Goal: Find specific page/section: Find specific page/section

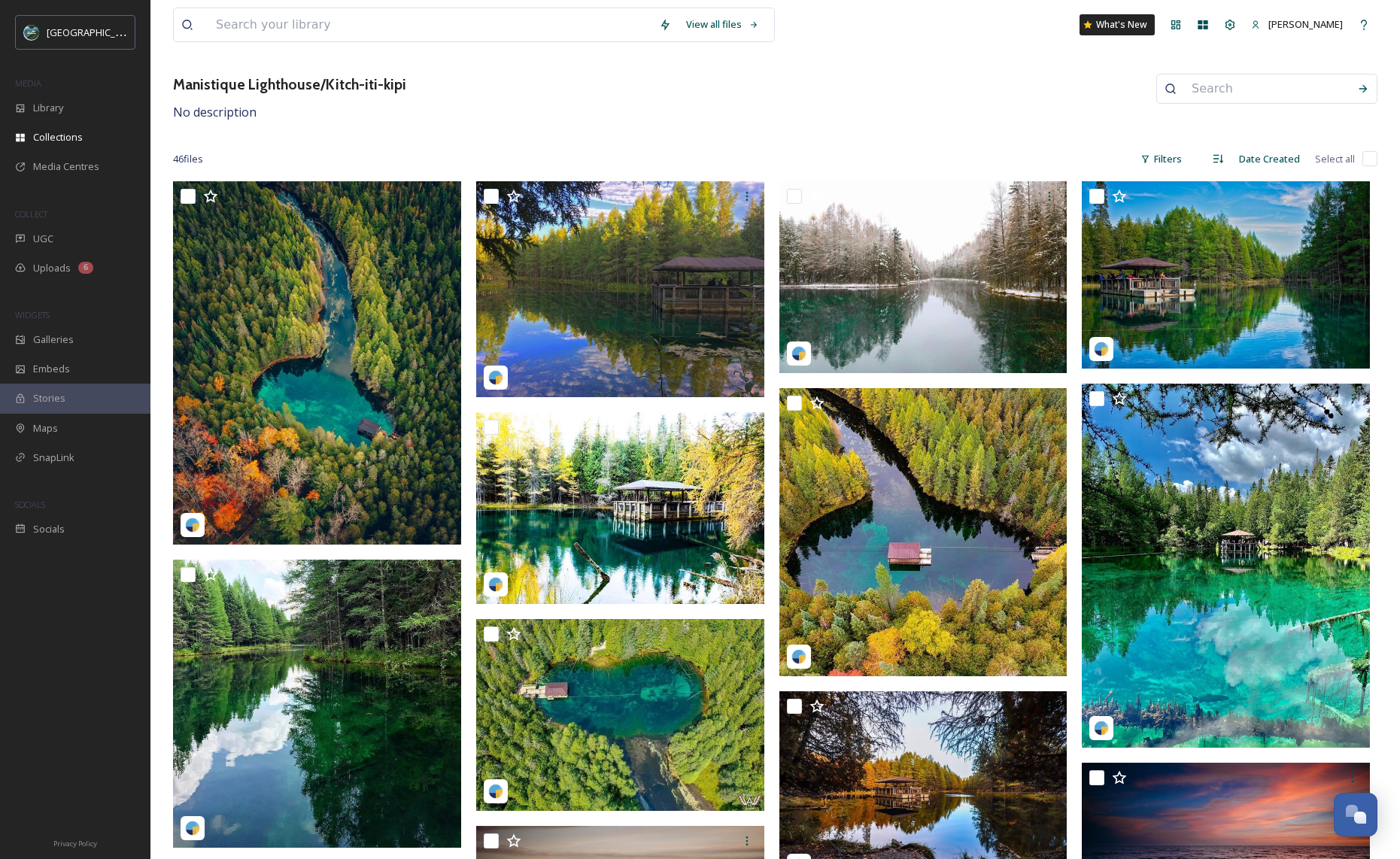
scroll to position [67, 0]
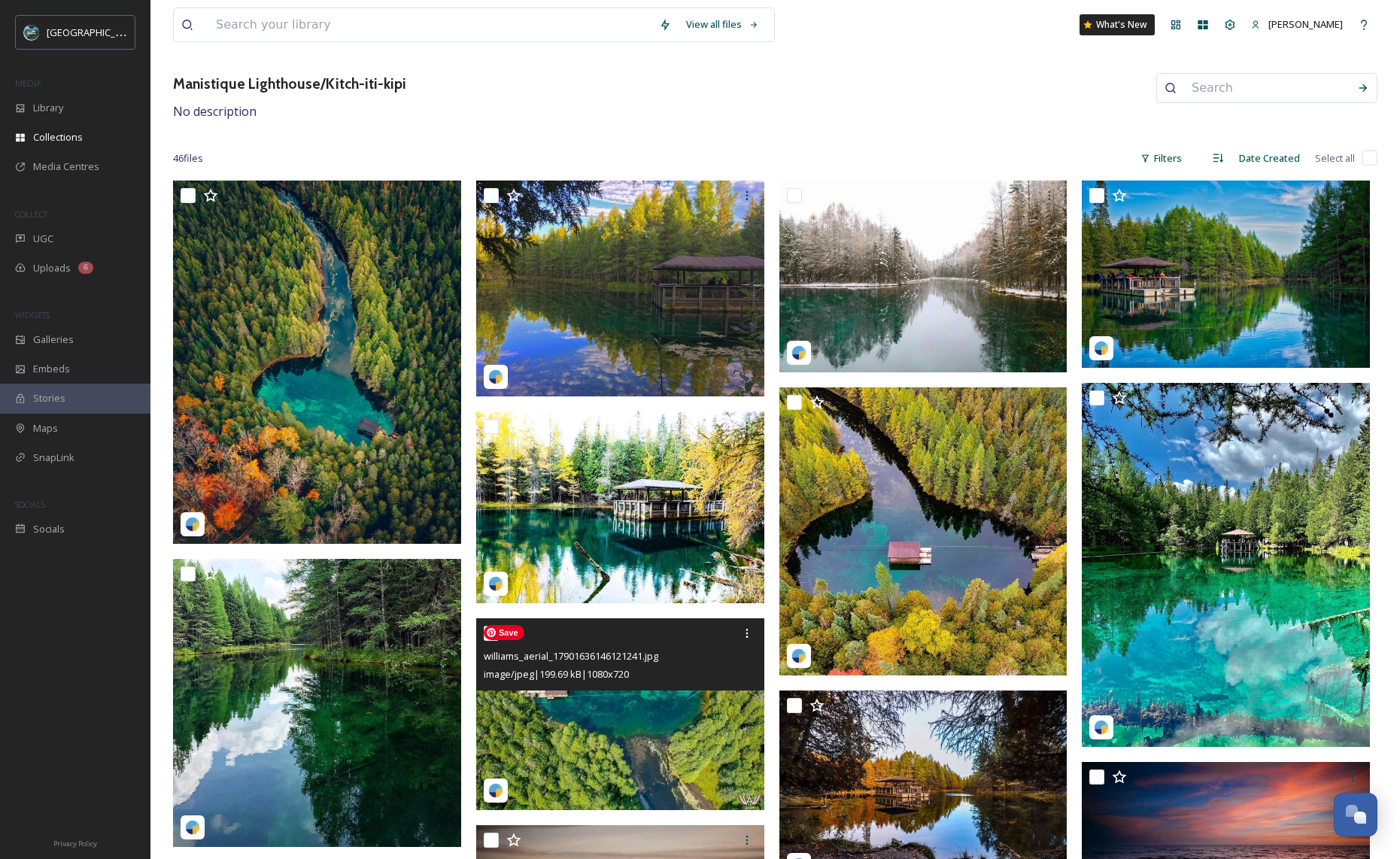
click at [603, 745] on img at bounding box center [620, 714] width 288 height 193
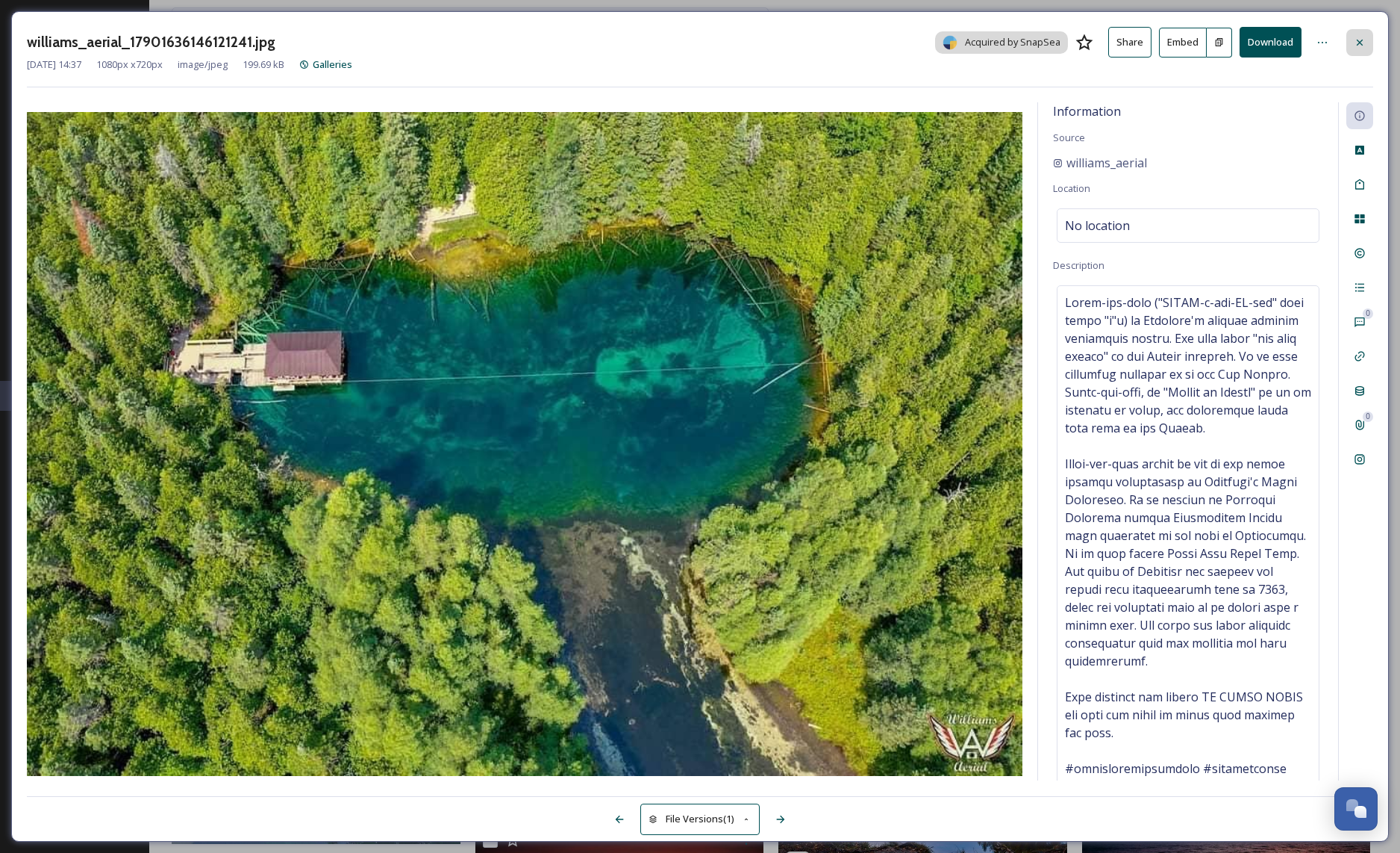
click at [1359, 42] on icon at bounding box center [1360, 42] width 6 height 6
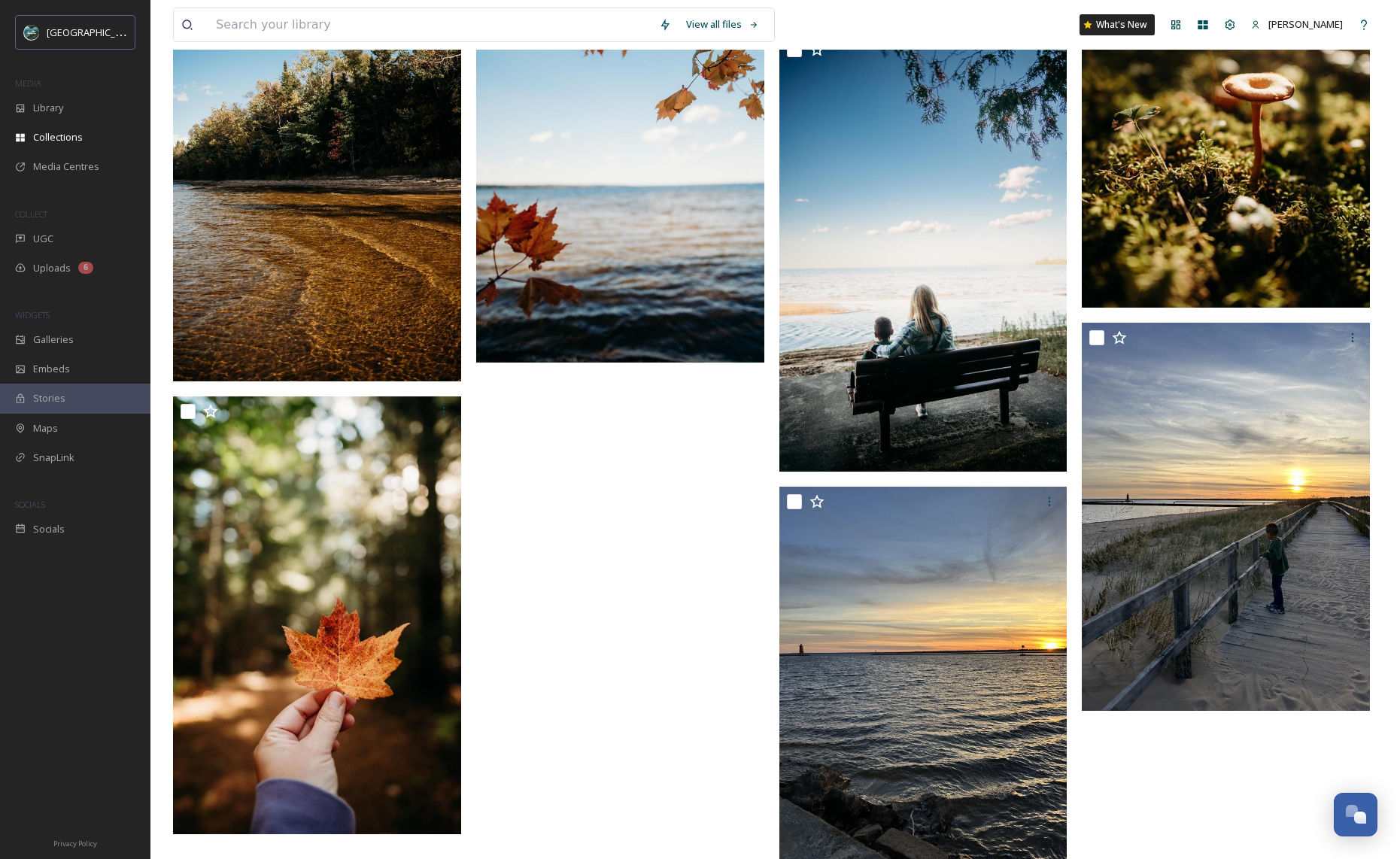
scroll to position [2963, 0]
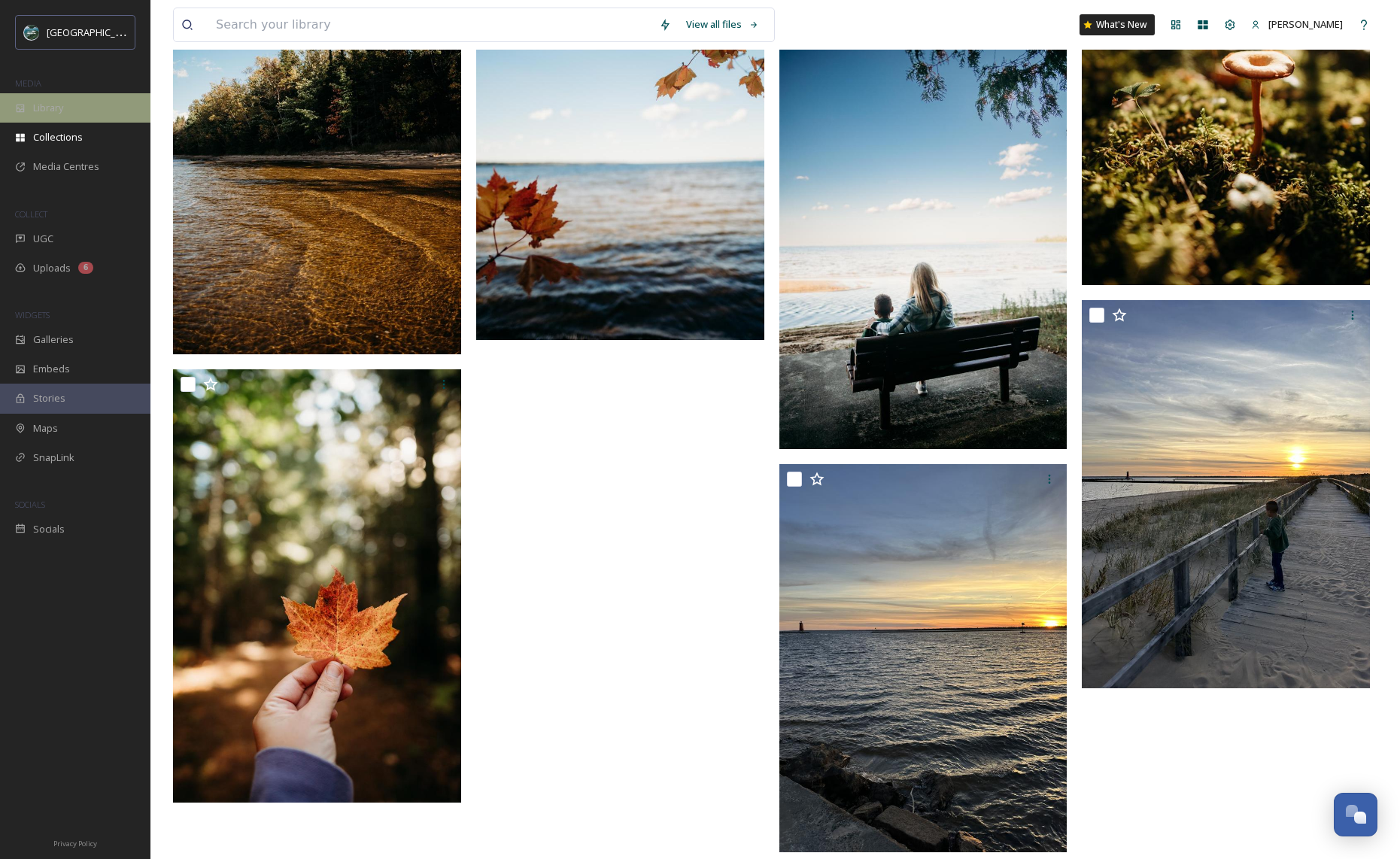
click at [40, 121] on div "Library" at bounding box center [75, 108] width 151 height 29
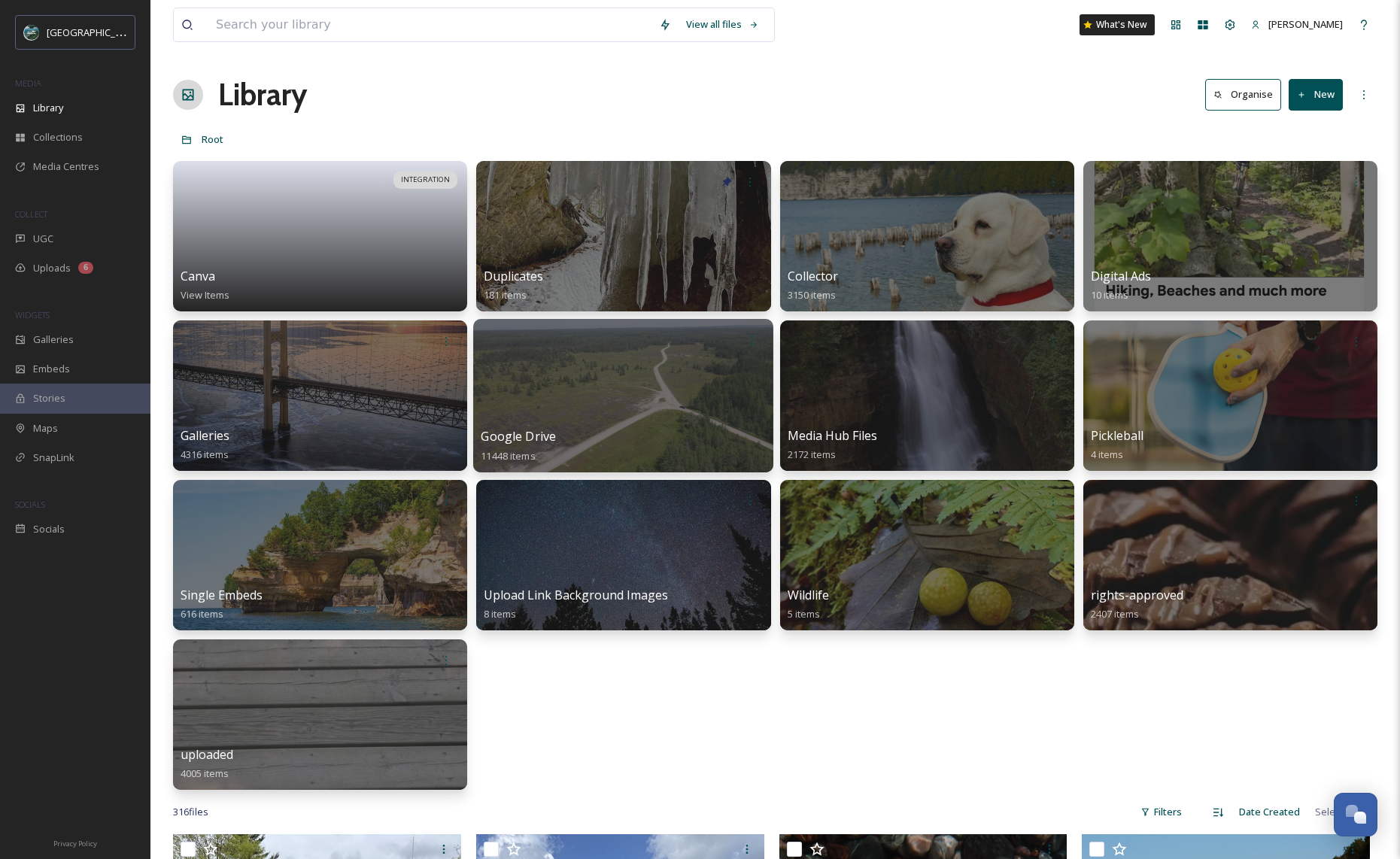
click at [562, 436] on div "Google Drive 11448 items" at bounding box center [623, 446] width 285 height 37
click at [597, 432] on div "Google Drive 11448 items" at bounding box center [623, 446] width 285 height 37
click at [536, 442] on span "Google Drive" at bounding box center [518, 436] width 75 height 17
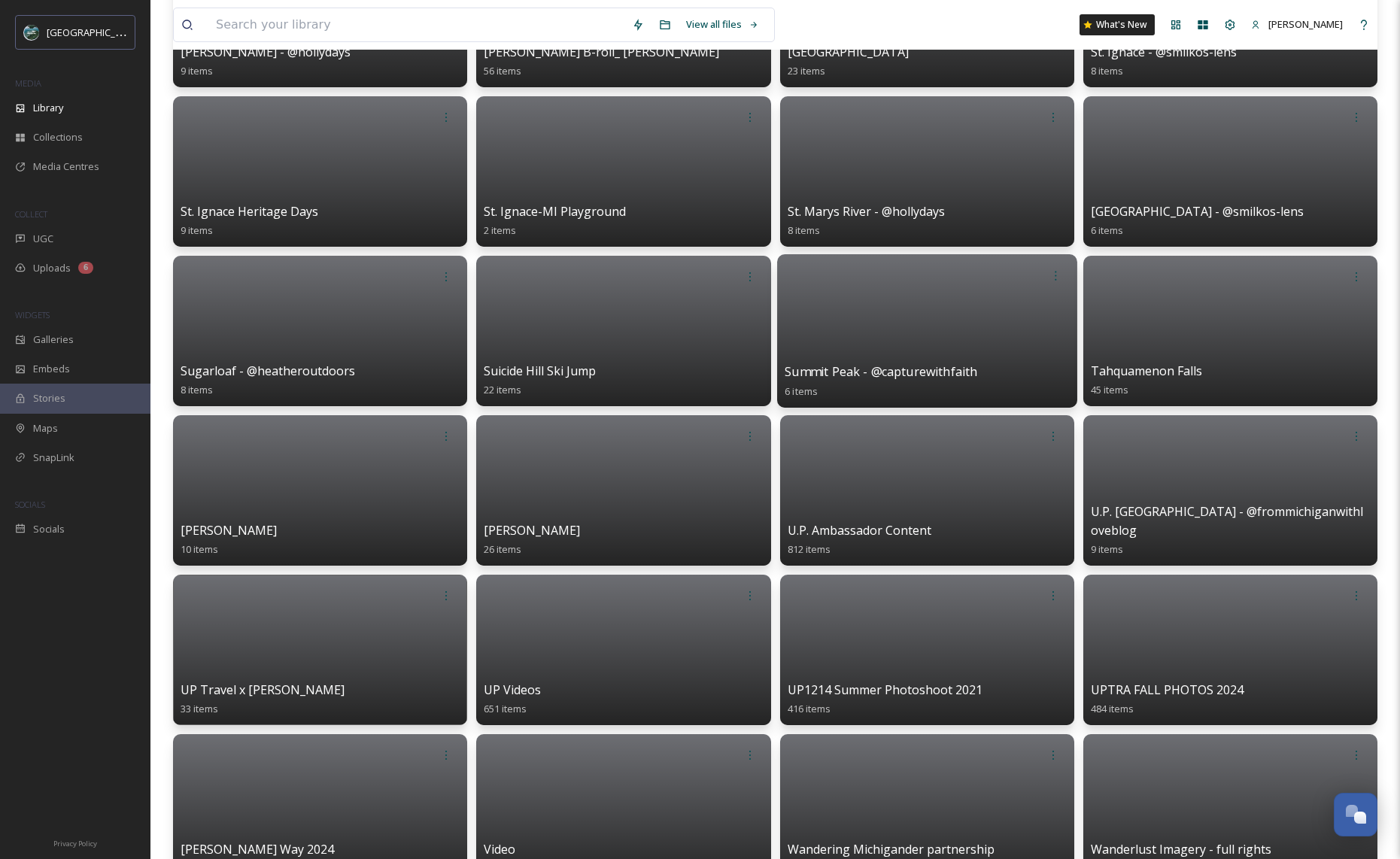
scroll to position [6356, 0]
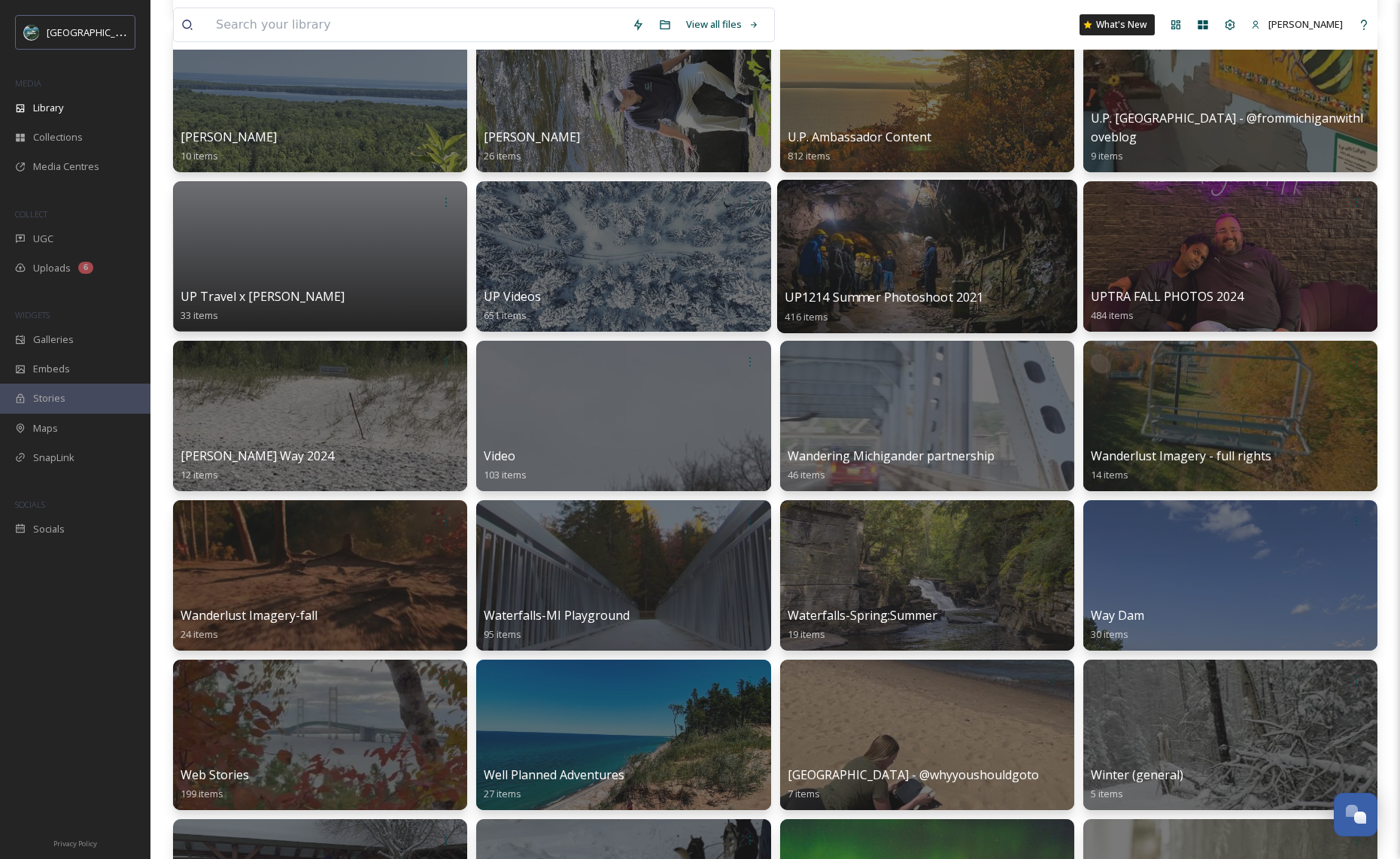
click at [934, 293] on span "UP1214 Summer Photoshoot 2021" at bounding box center [884, 297] width 199 height 17
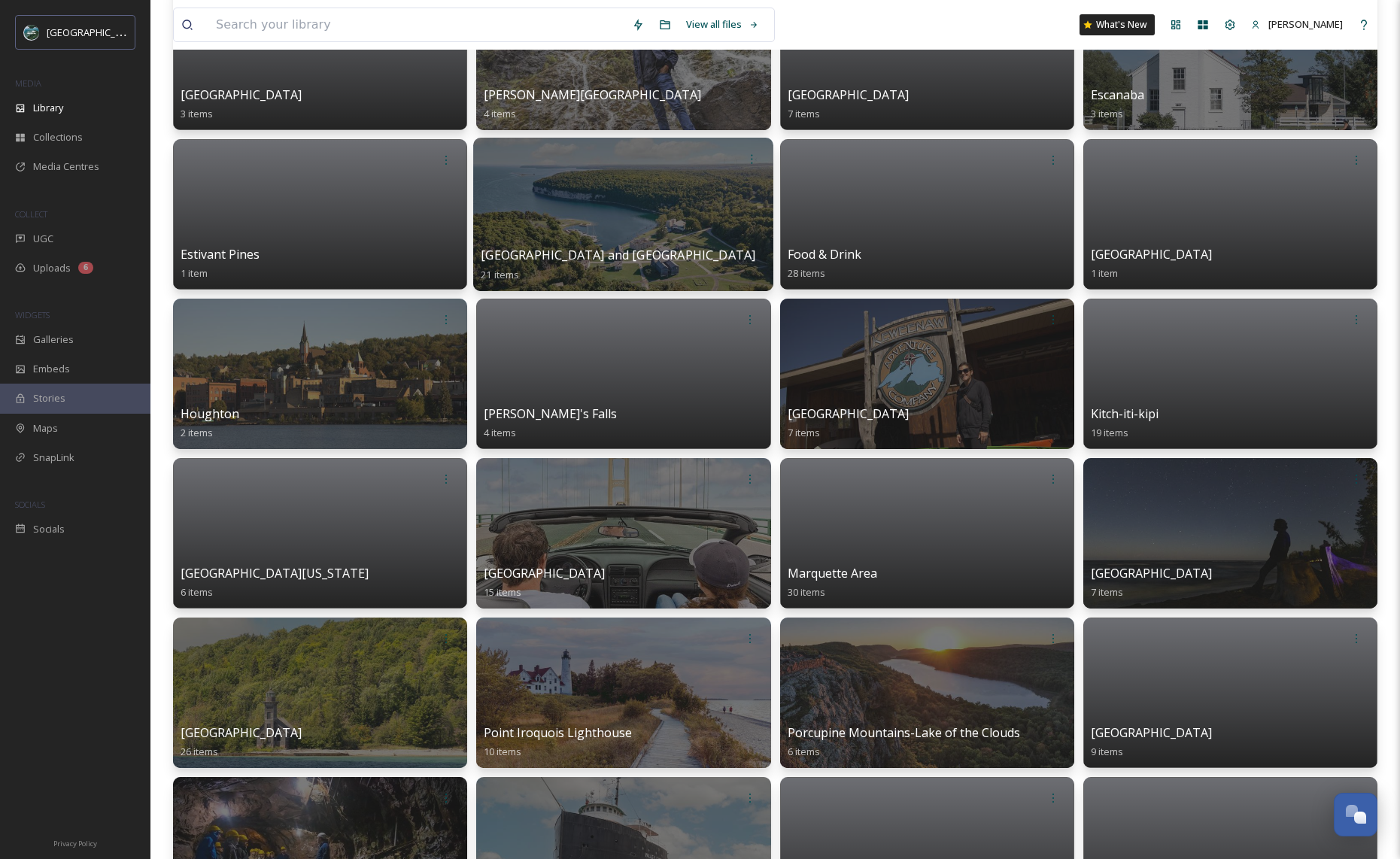
scroll to position [501, 0]
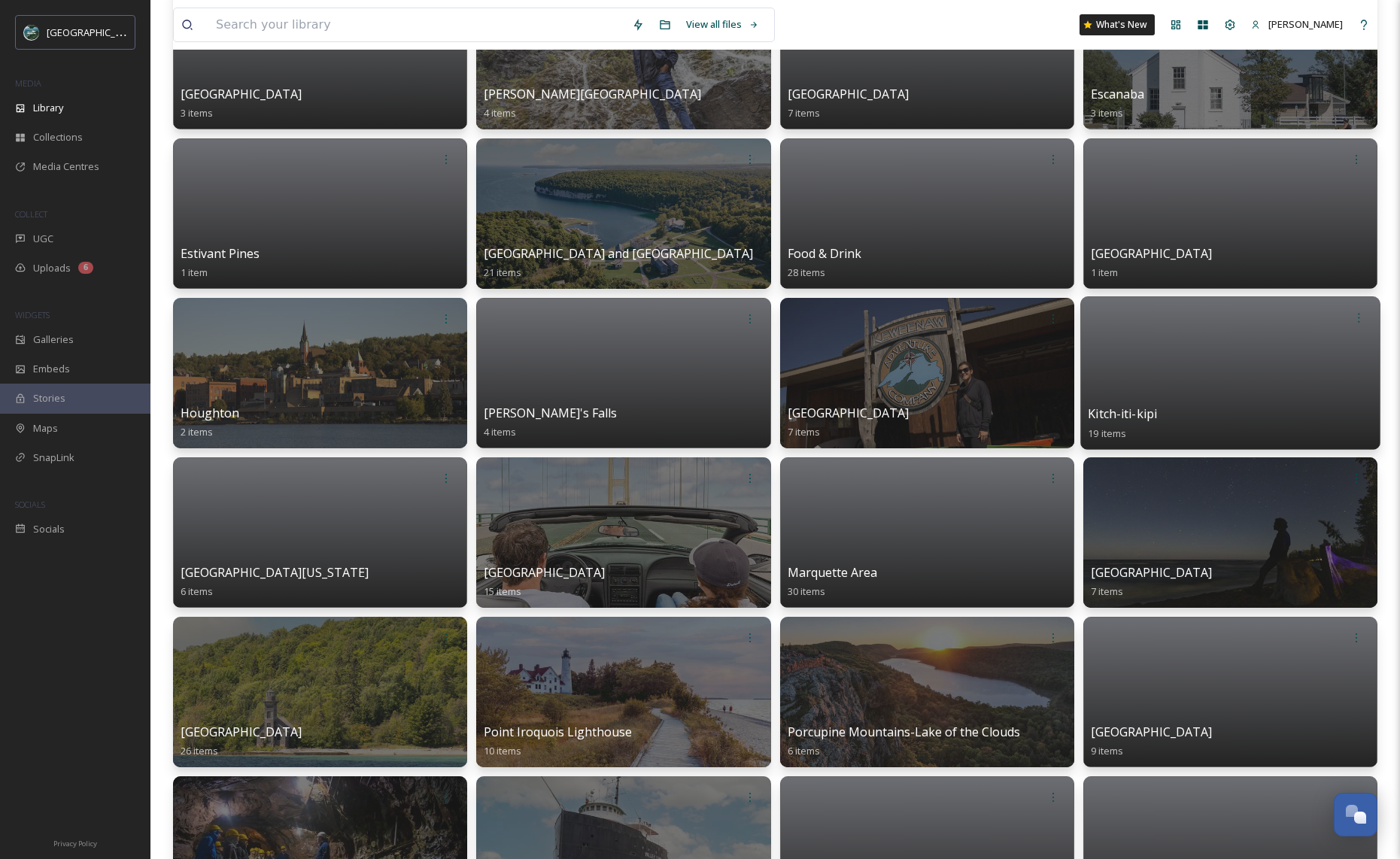
click at [1144, 399] on div at bounding box center [1230, 372] width 300 height 154
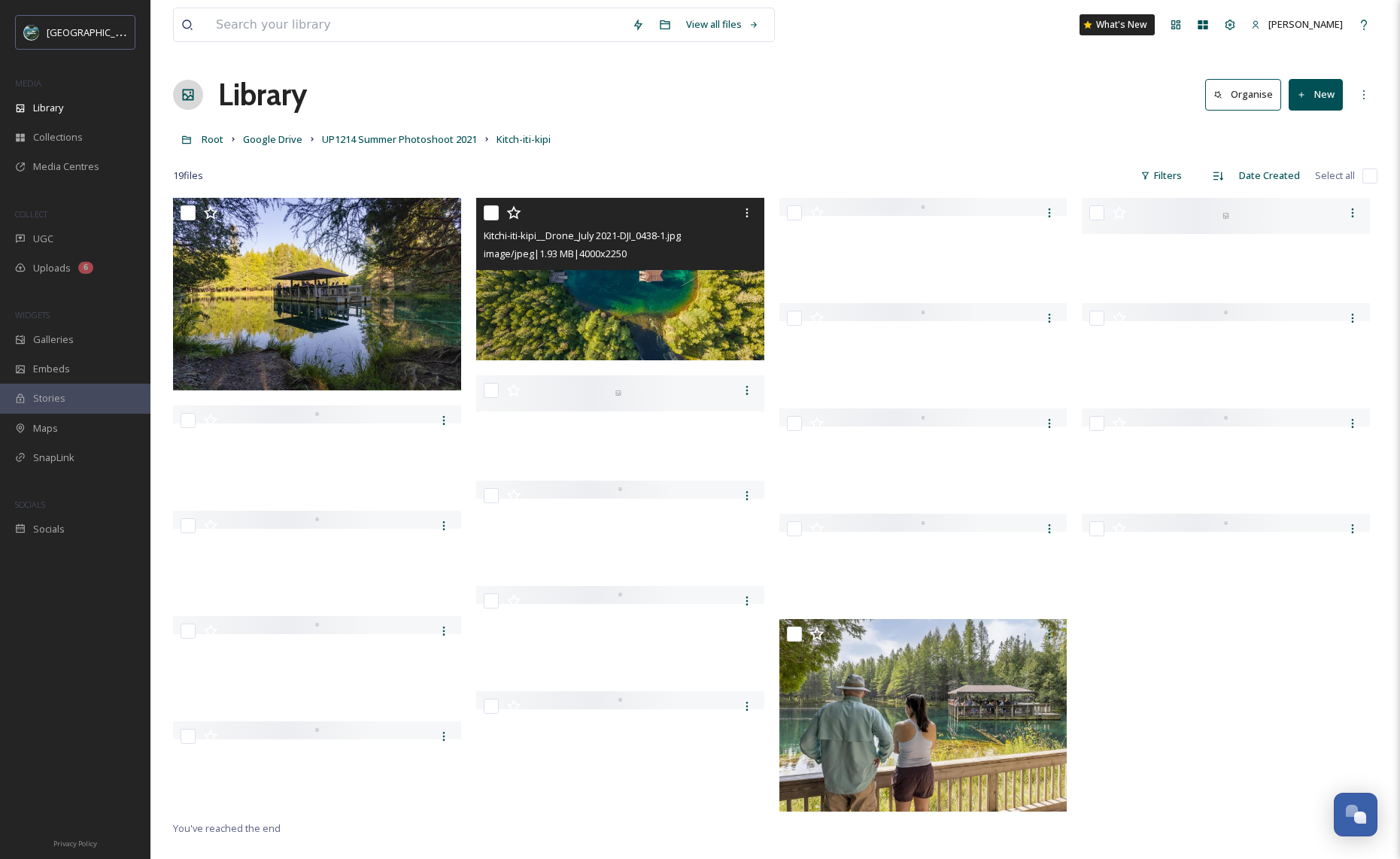
click at [486, 212] on input "checkbox" at bounding box center [491, 213] width 15 height 15
checkbox input "true"
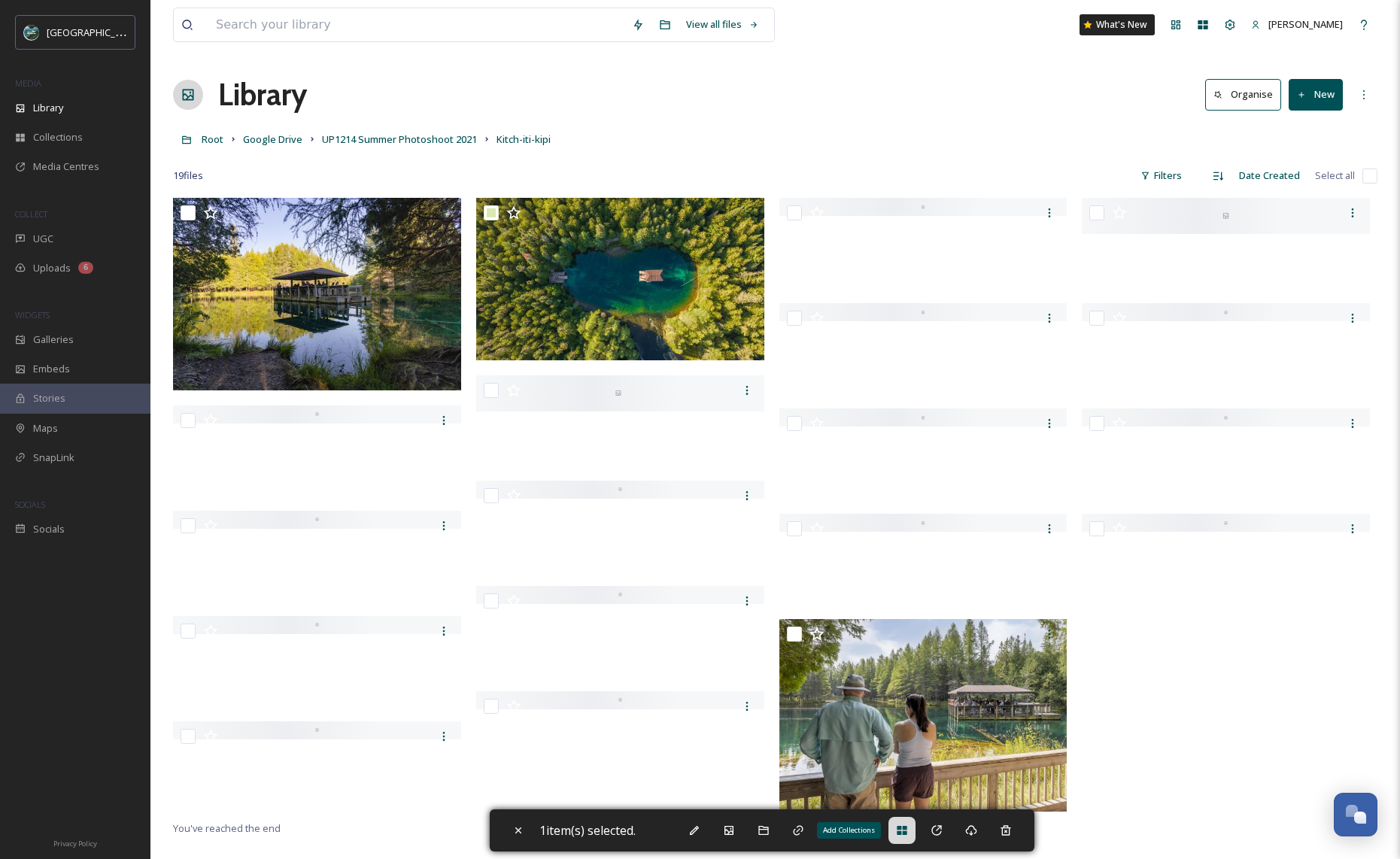
click at [903, 836] on div "Add Collections" at bounding box center [902, 831] width 27 height 27
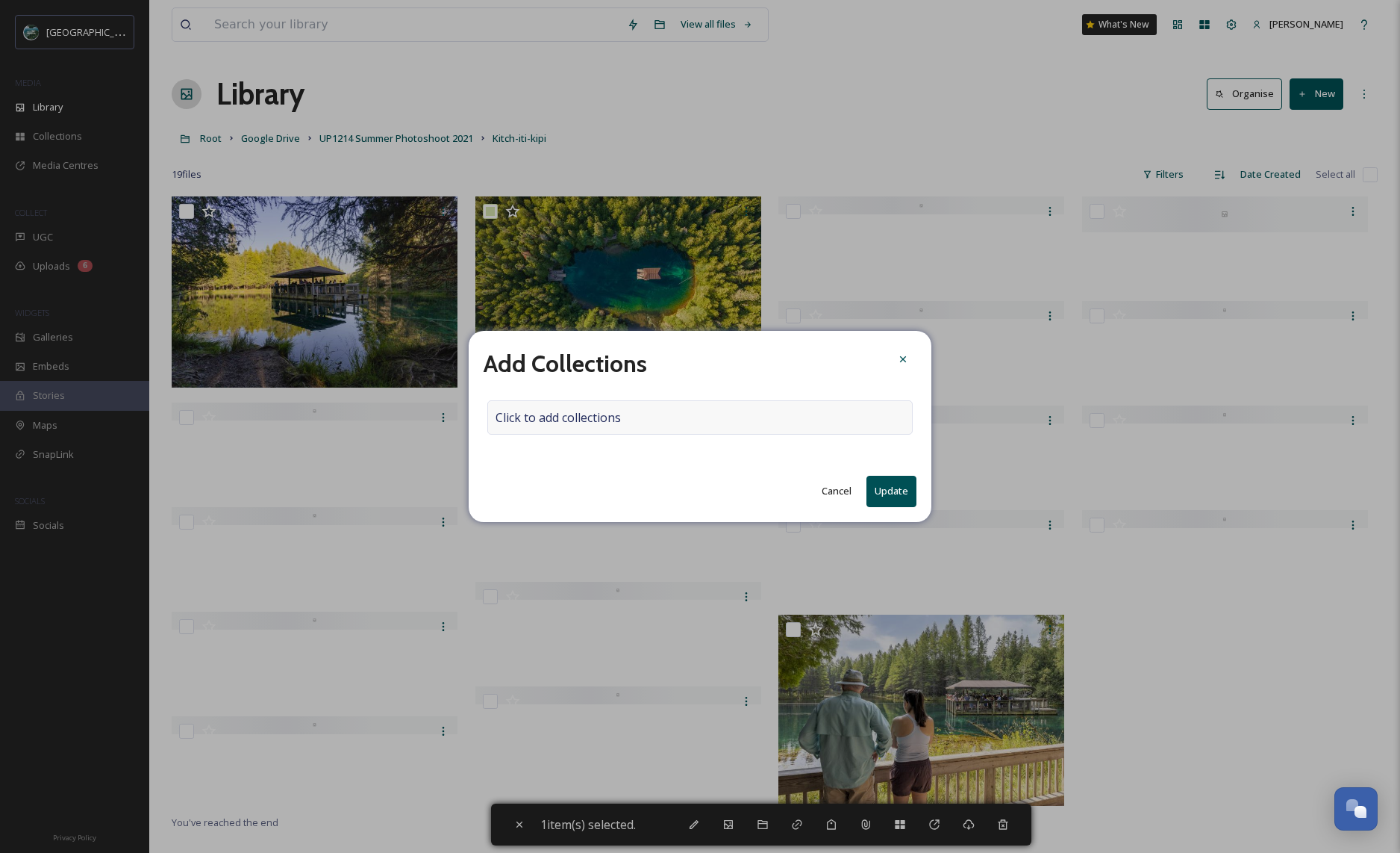
click at [693, 416] on div "Click to add collections" at bounding box center [700, 416] width 426 height 34
click at [601, 417] on input at bounding box center [570, 417] width 164 height 33
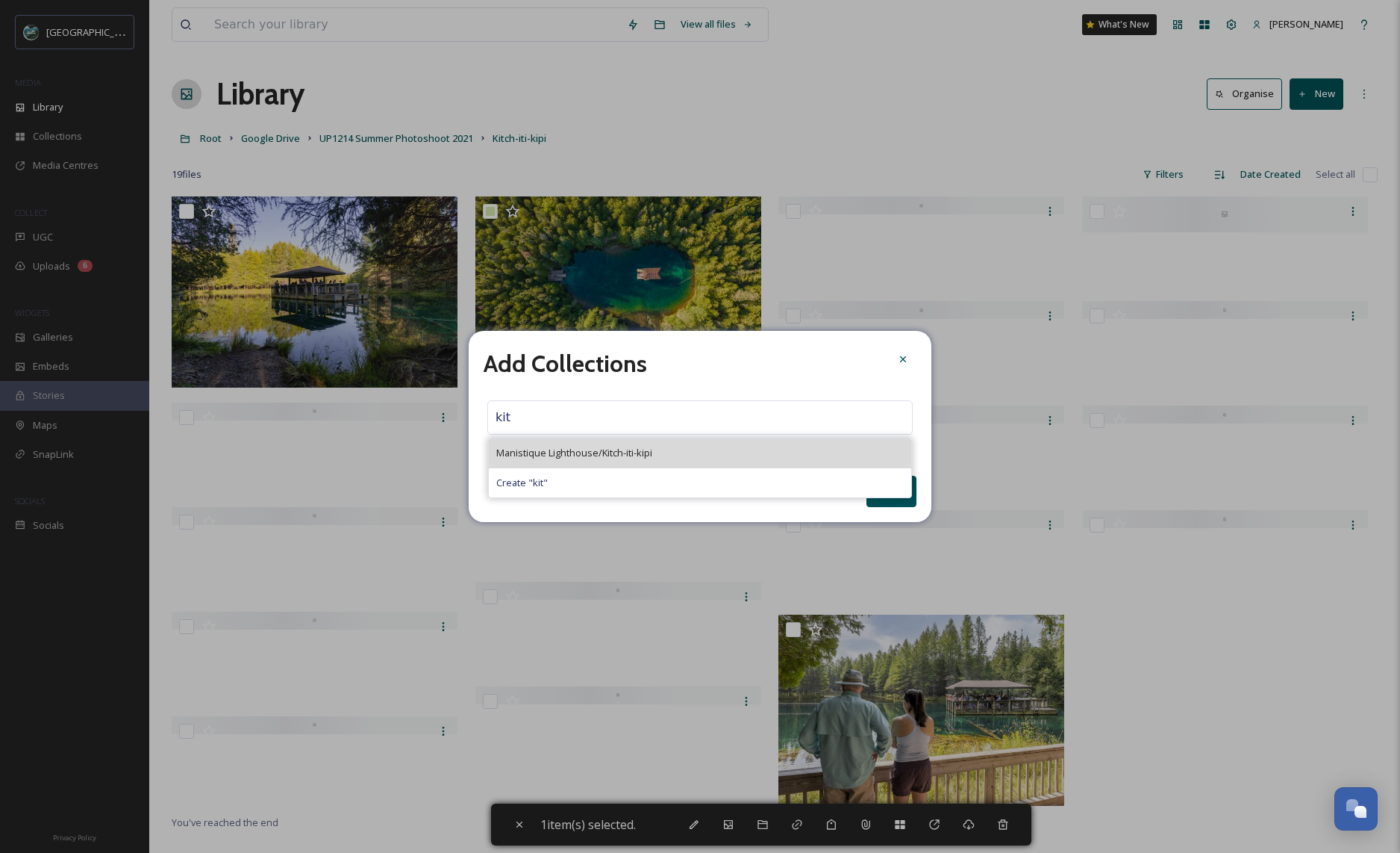
type input "kit"
click at [583, 457] on span "Manistique Lighthouse/Kitch-iti-kipi" at bounding box center [574, 452] width 156 height 15
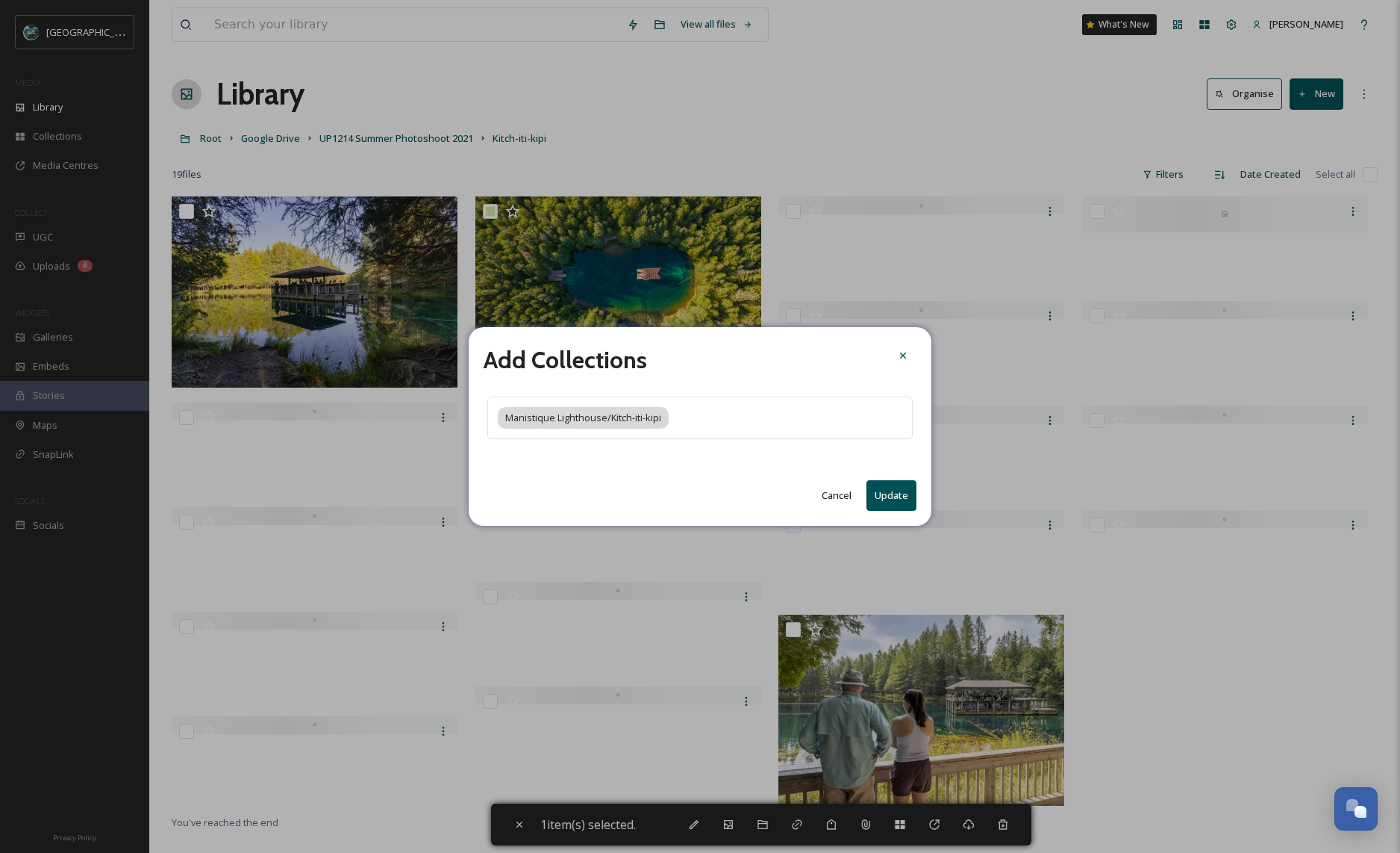
click at [897, 496] on button "Update" at bounding box center [891, 495] width 50 height 30
checkbox input "false"
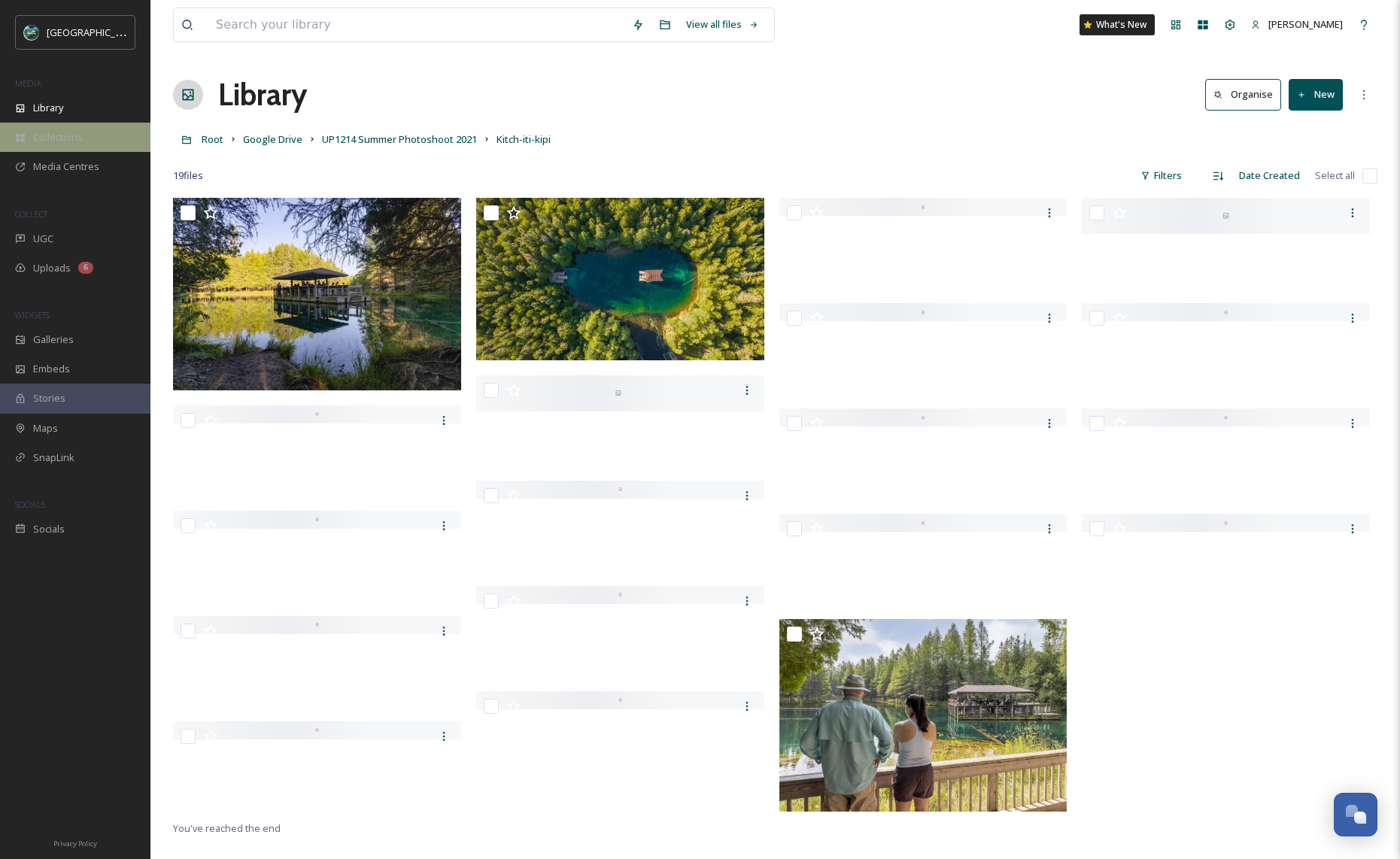
click at [78, 141] on span "Collections" at bounding box center [58, 137] width 50 height 15
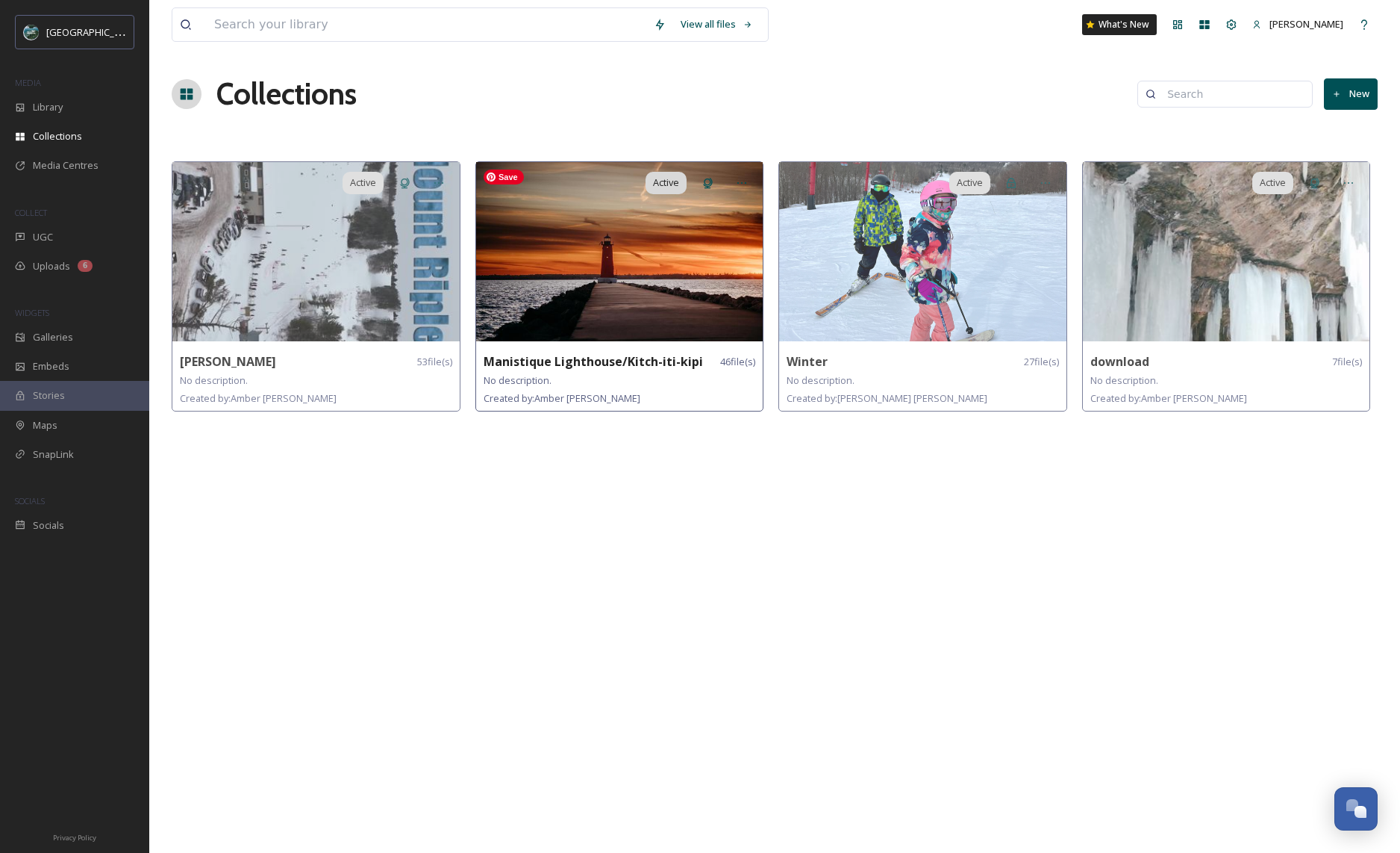
click at [651, 294] on img at bounding box center [620, 252] width 288 height 179
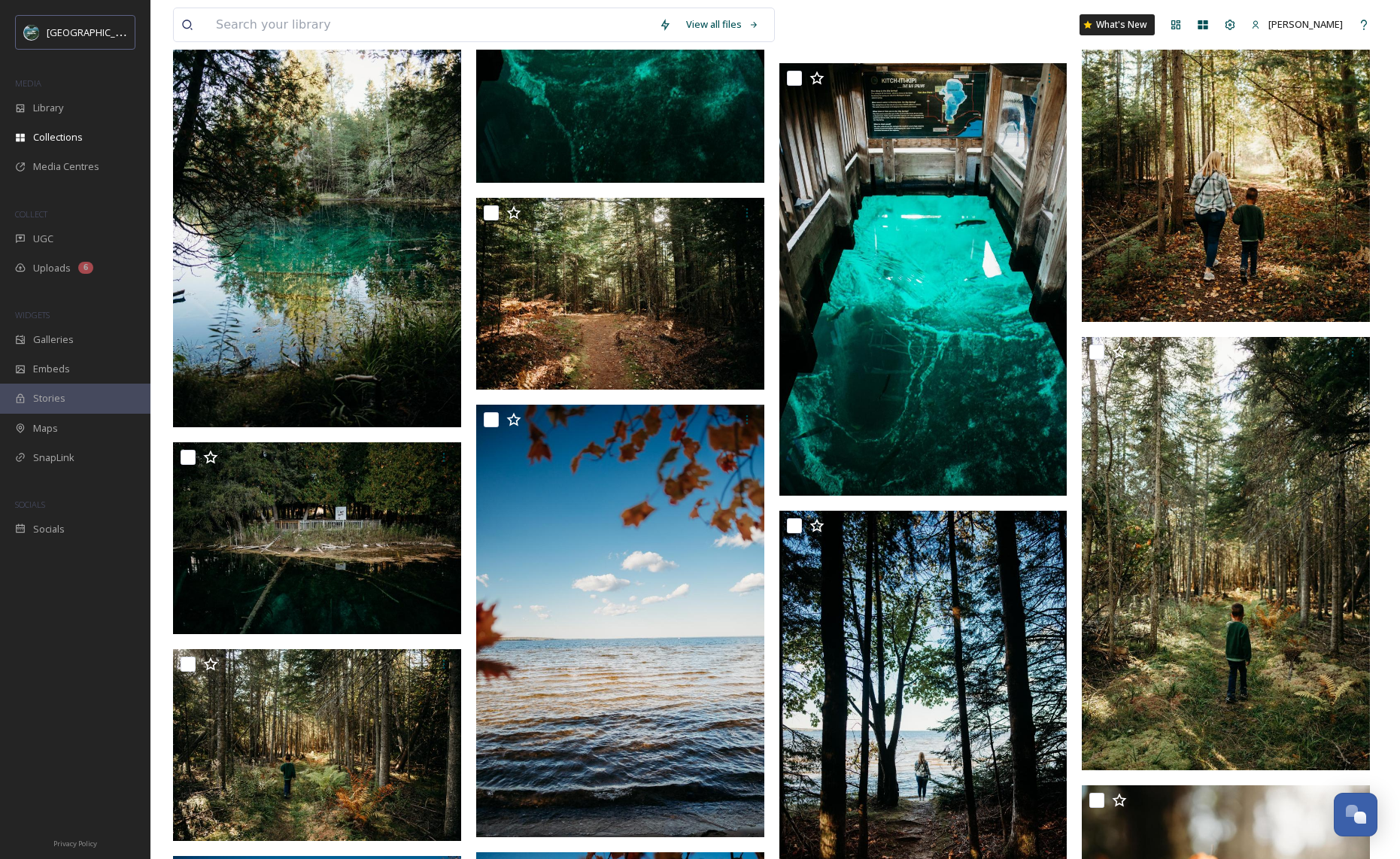
scroll to position [1860, 0]
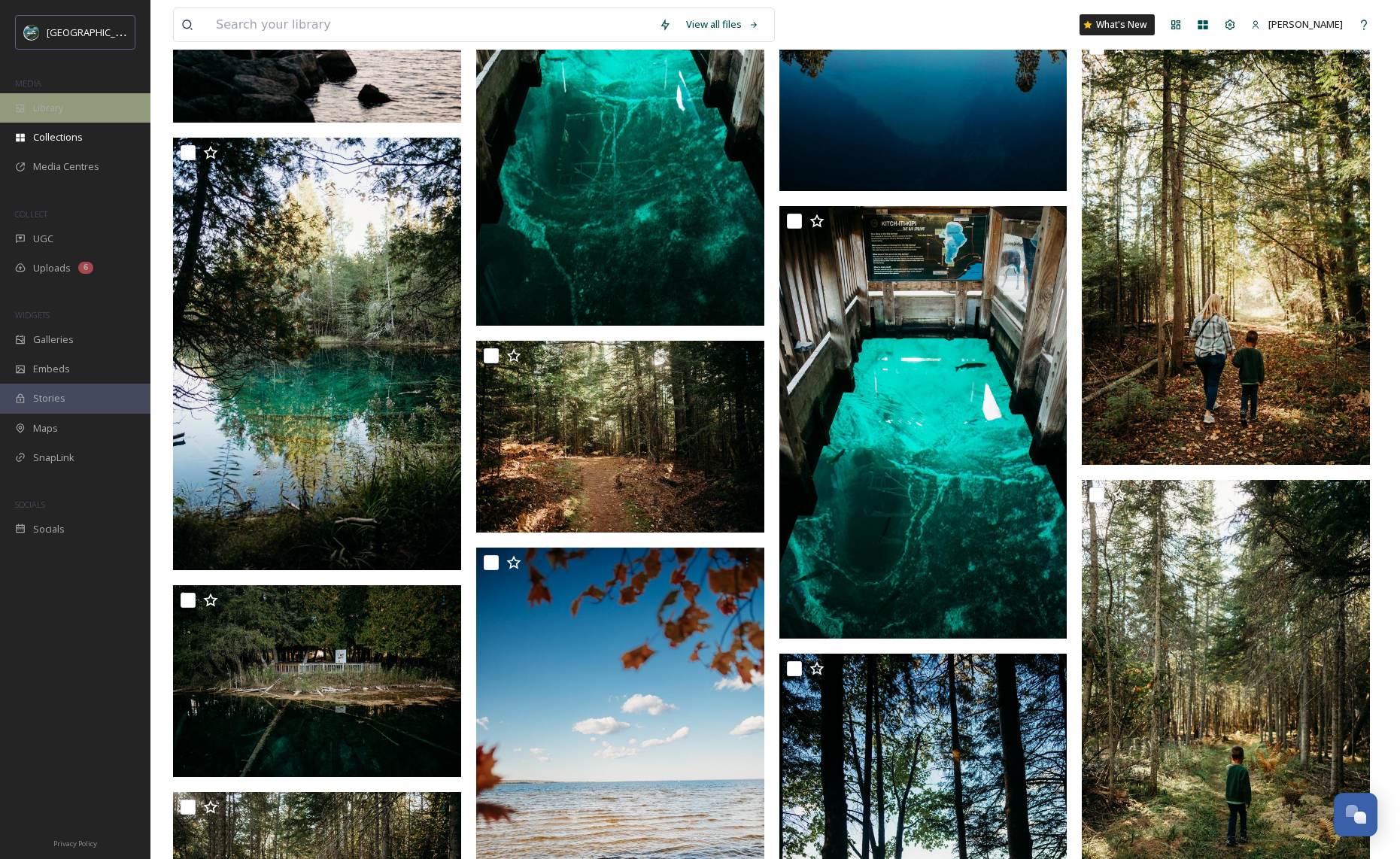
click at [46, 112] on span "Library" at bounding box center [48, 108] width 30 height 15
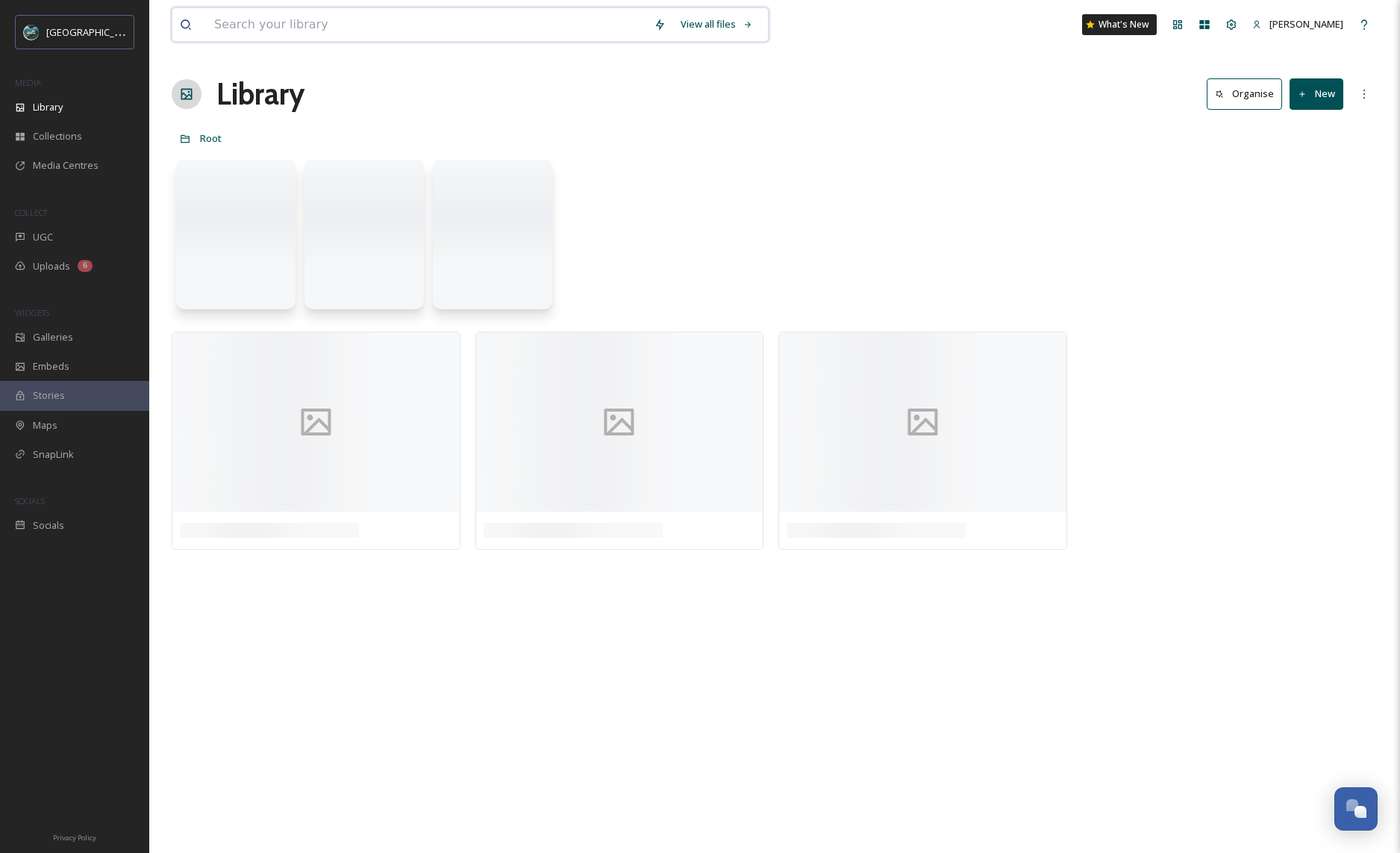
click at [265, 21] on input at bounding box center [427, 24] width 439 height 33
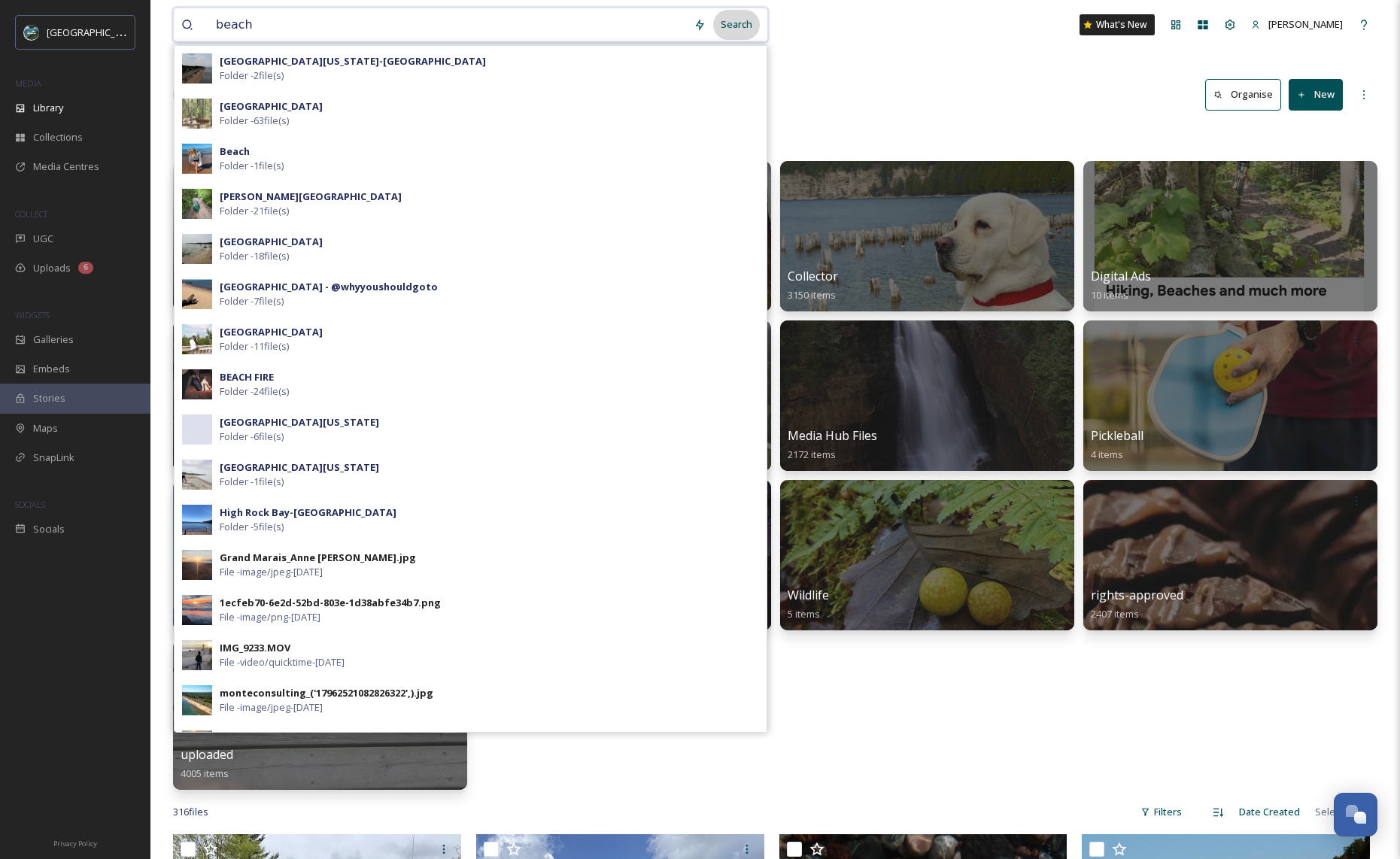
type input "beach"
click at [739, 21] on div "Search" at bounding box center [737, 24] width 47 height 29
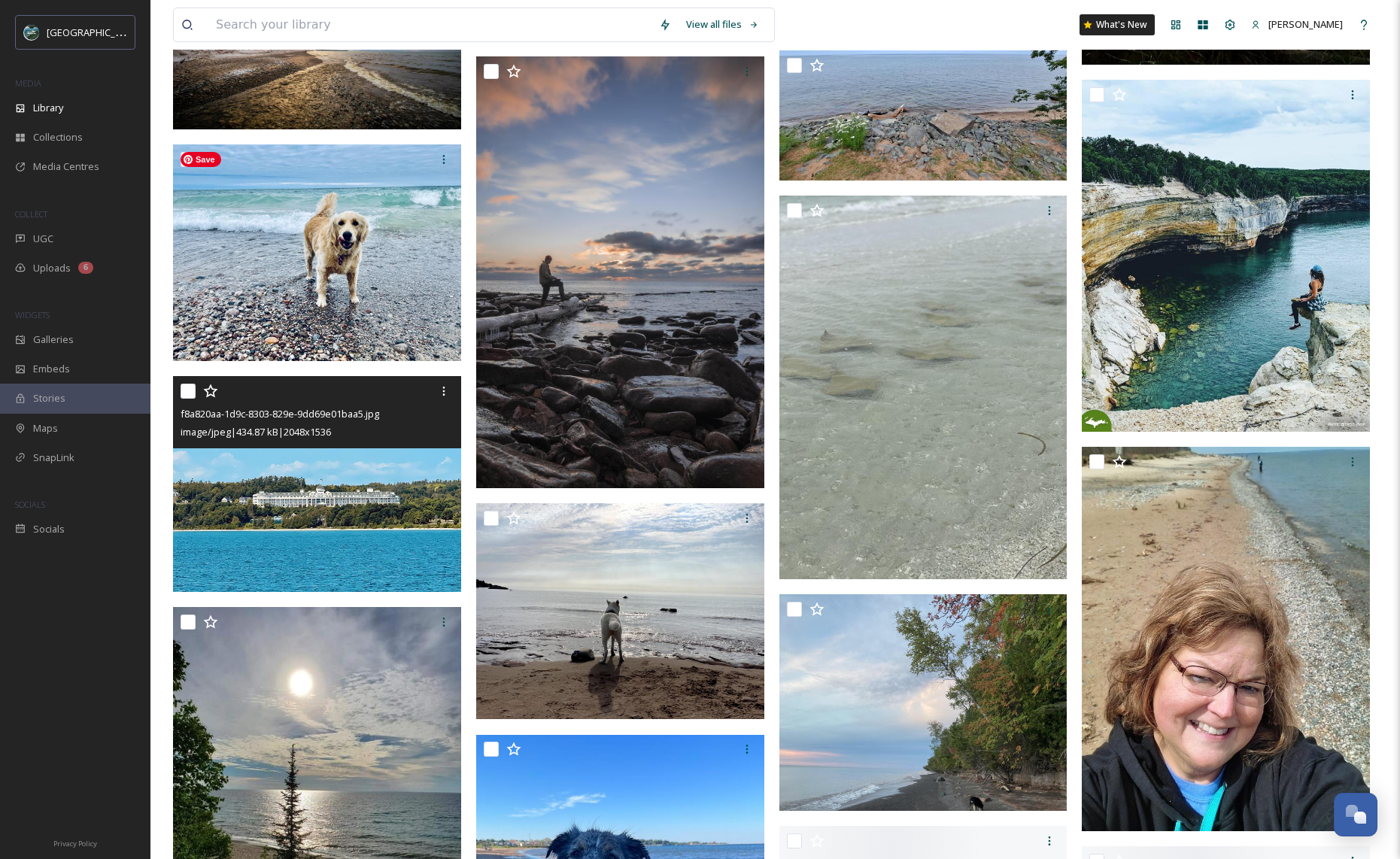
scroll to position [24586, 0]
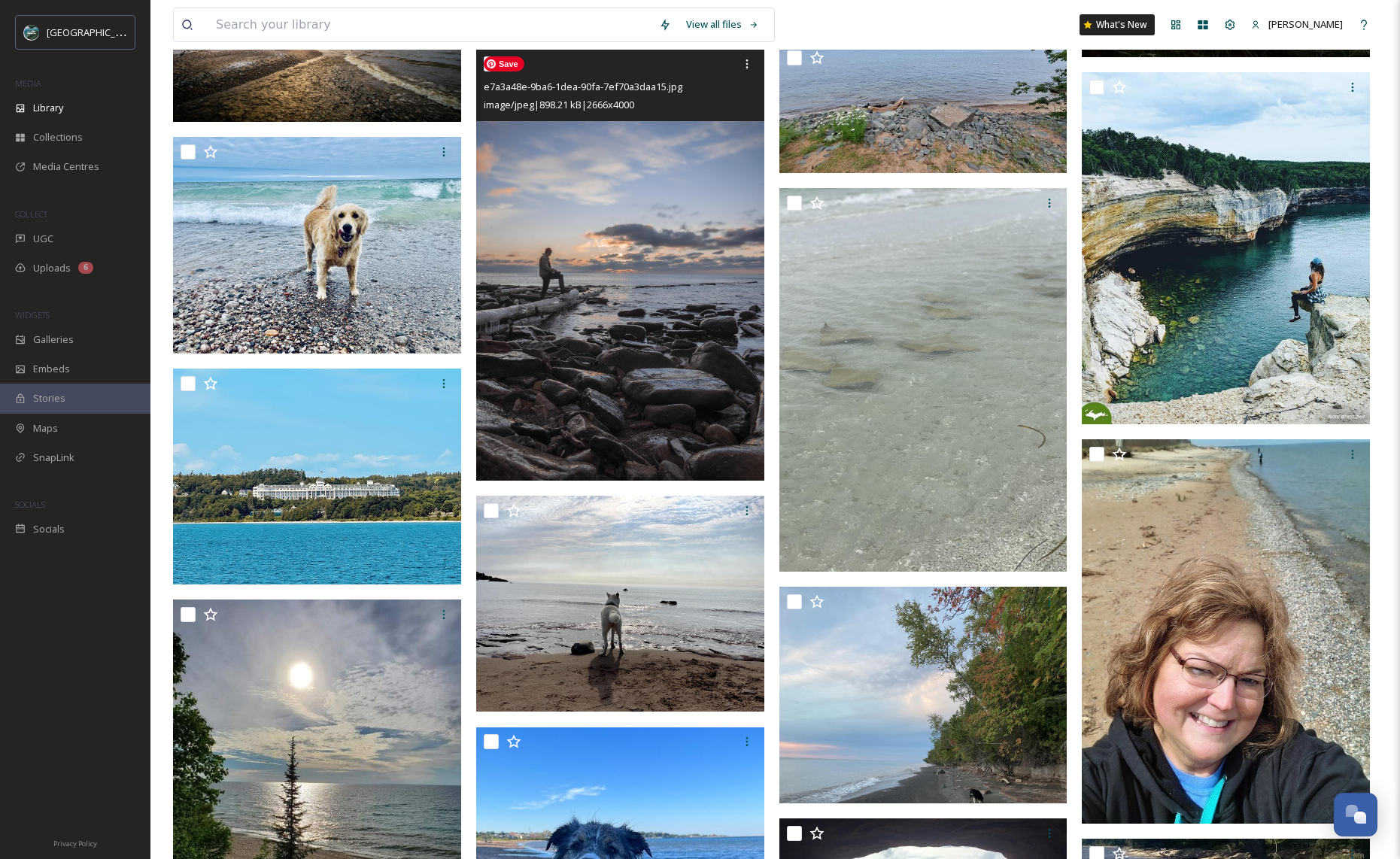
click at [613, 357] on img at bounding box center [620, 264] width 288 height 432
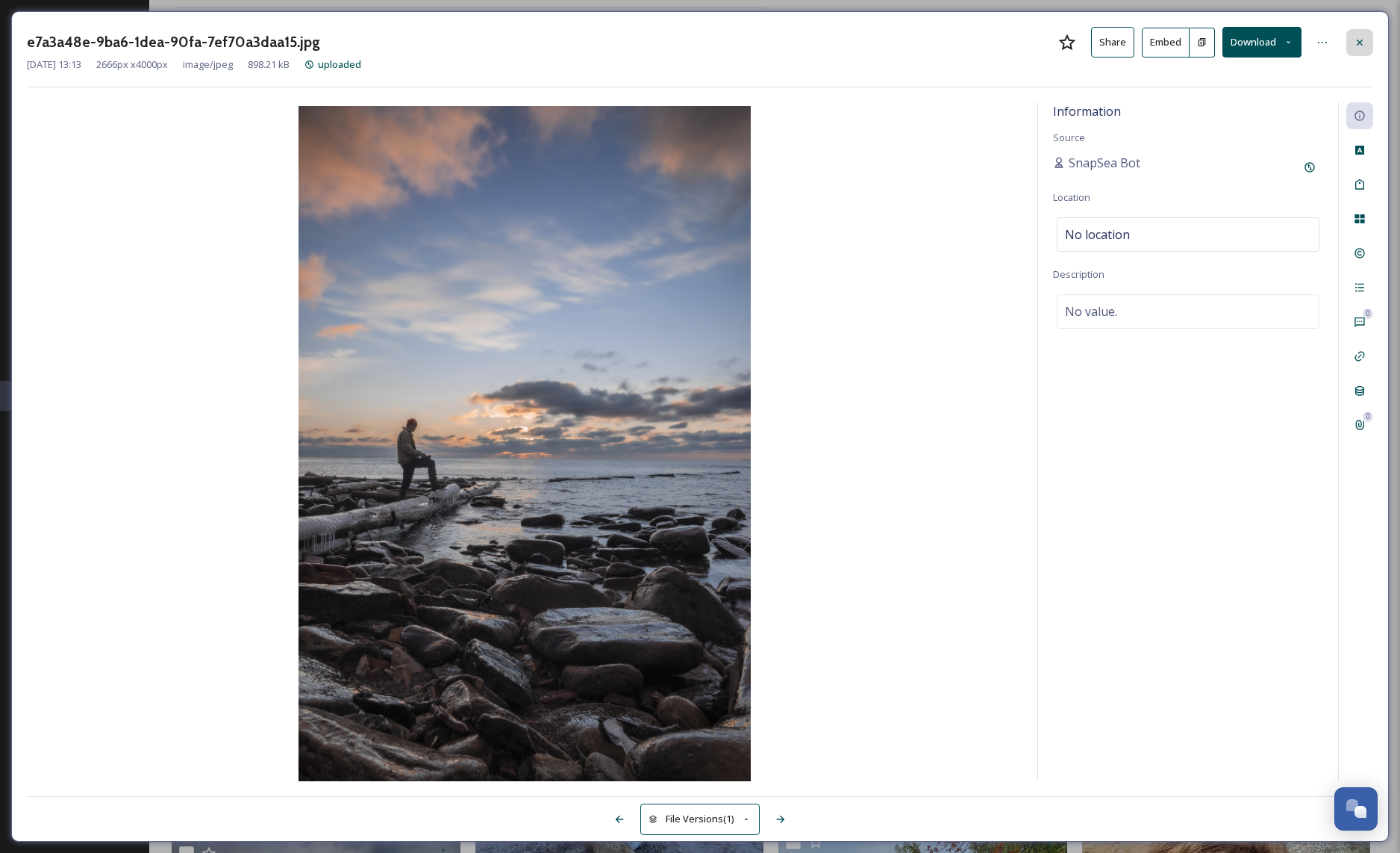
click at [1357, 43] on icon at bounding box center [1359, 43] width 12 height 12
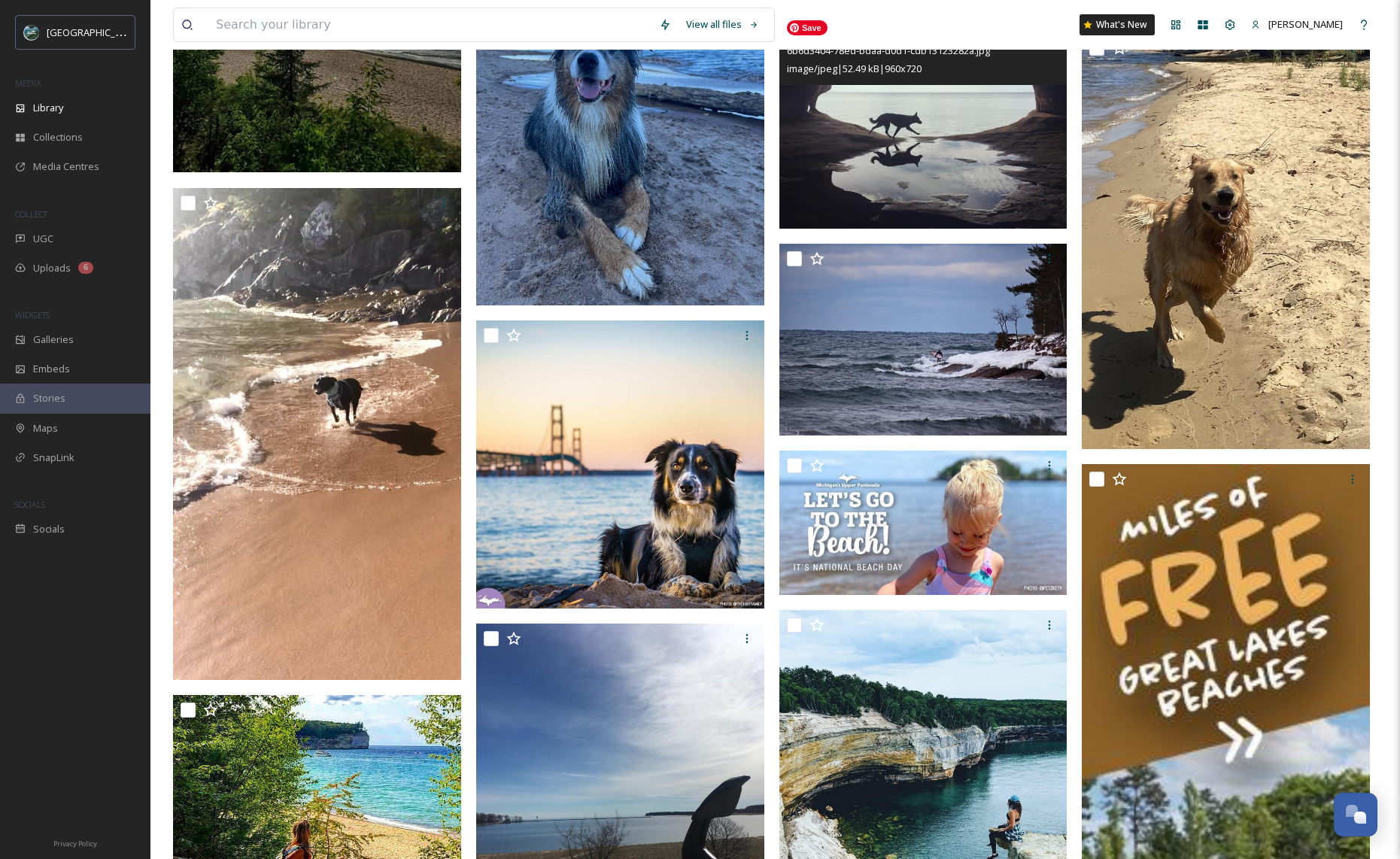
scroll to position [25256, 0]
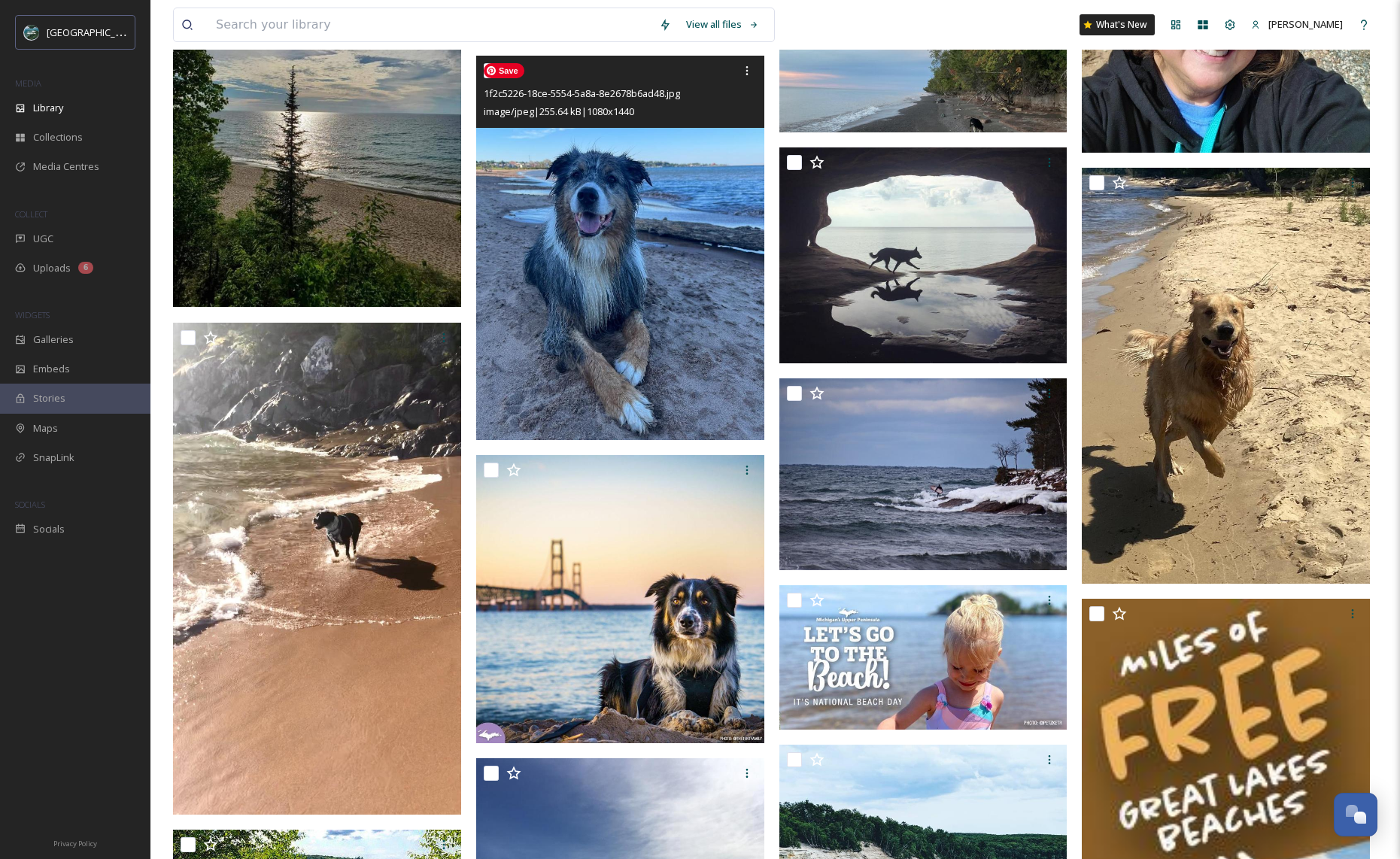
click at [582, 318] on img at bounding box center [620, 248] width 288 height 383
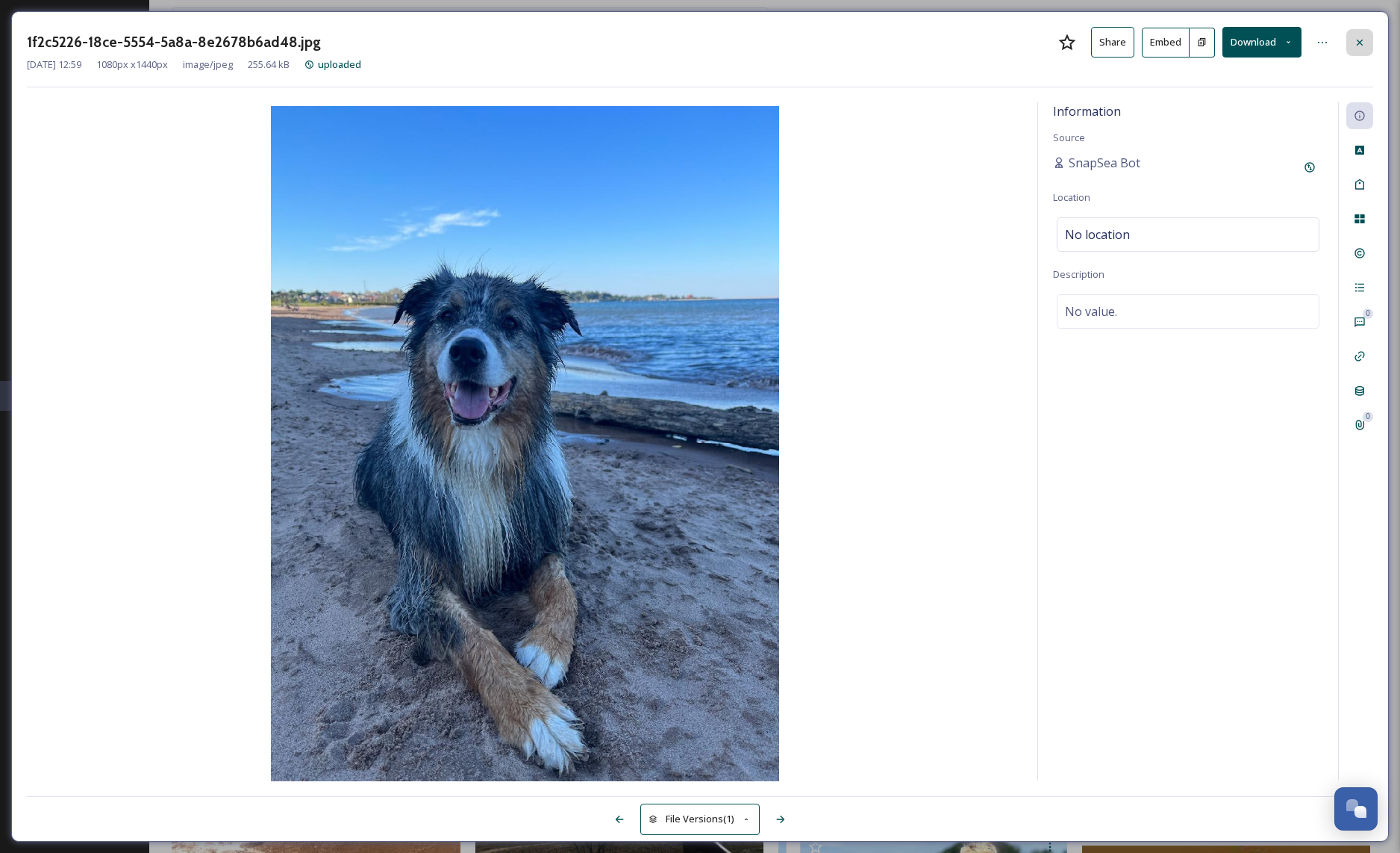
click at [1366, 51] on div at bounding box center [1360, 43] width 27 height 27
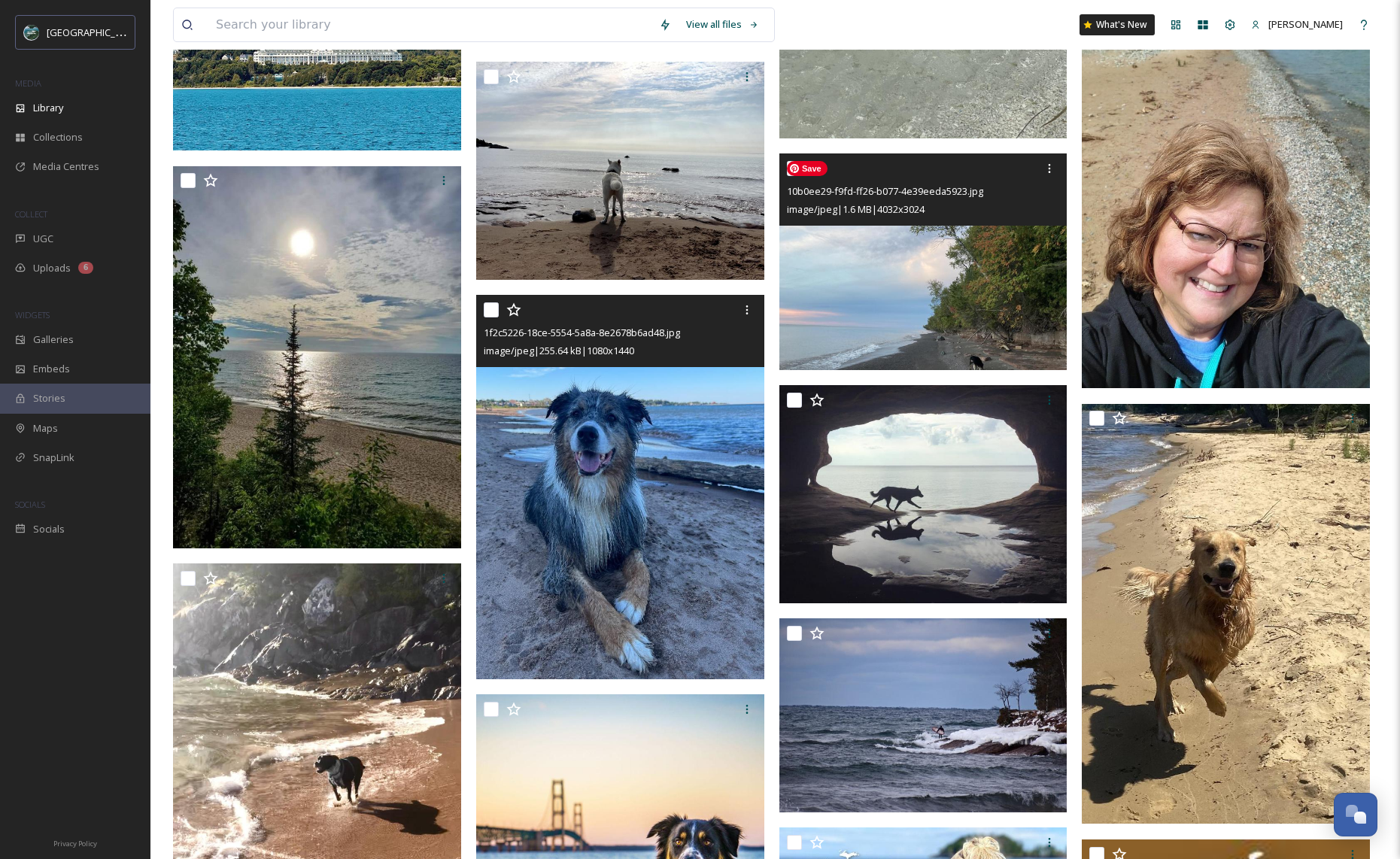
scroll to position [25266, 0]
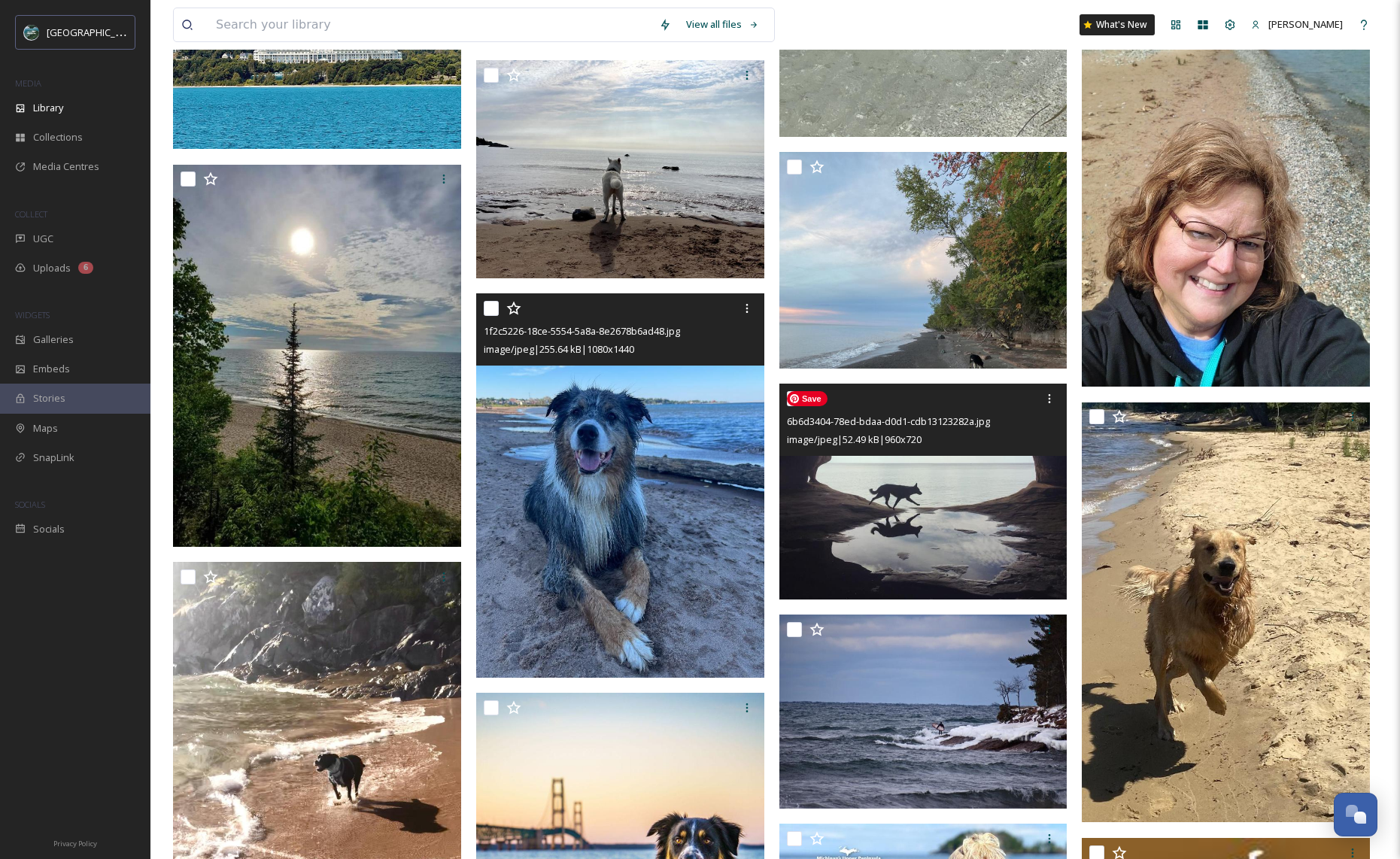
click at [872, 479] on img at bounding box center [923, 491] width 288 height 215
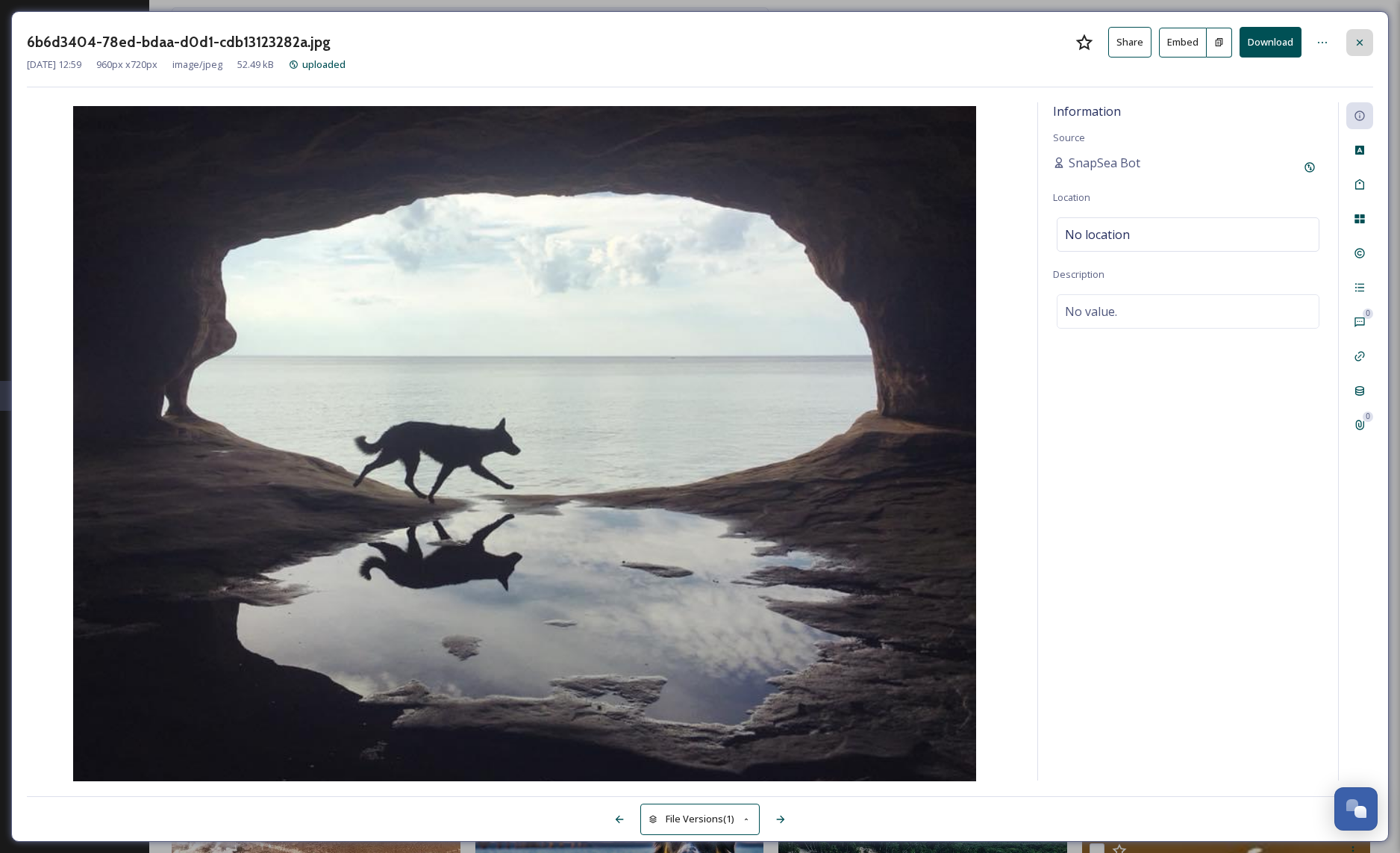
click at [1364, 38] on icon at bounding box center [1359, 43] width 12 height 12
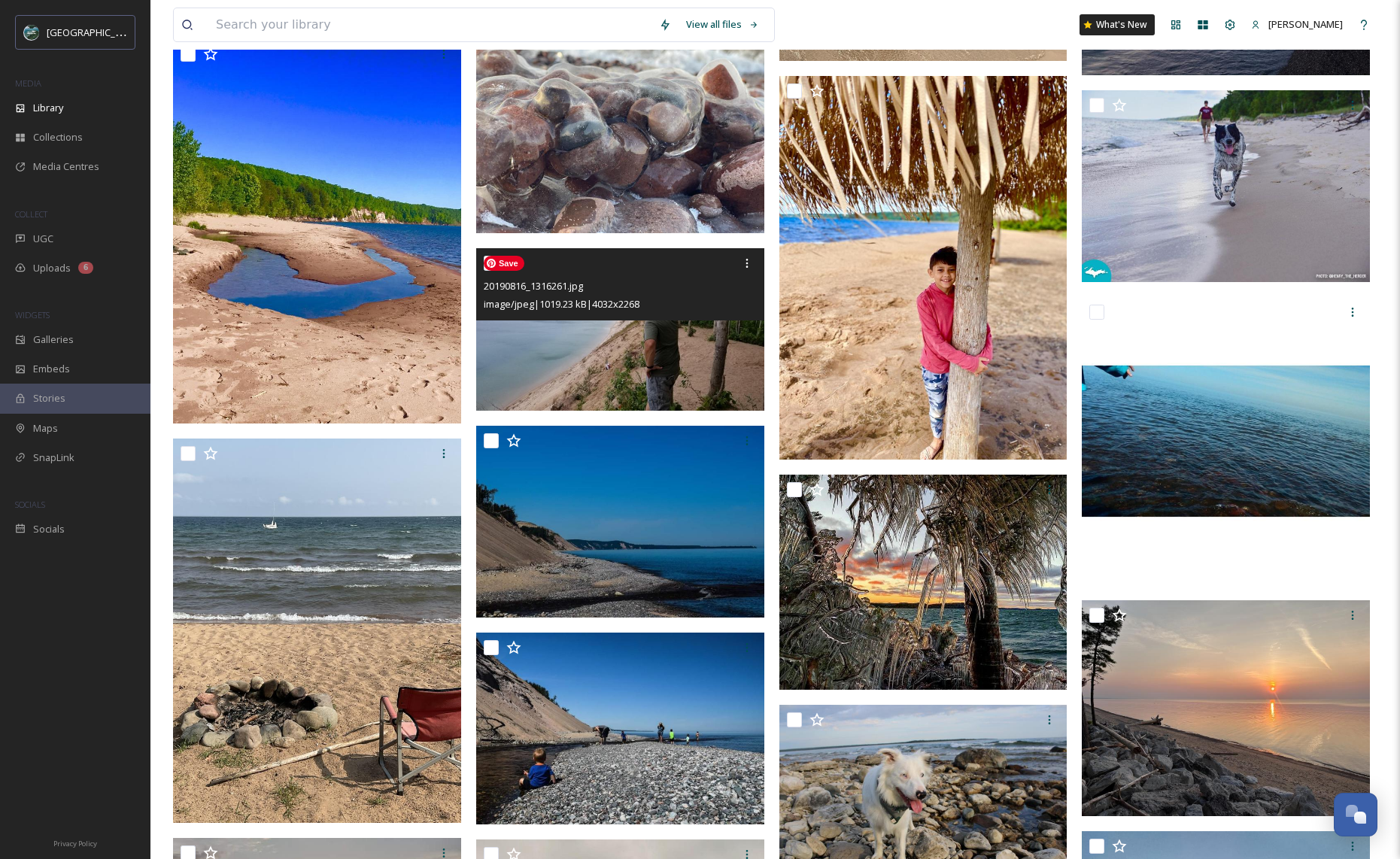
scroll to position [28307, 0]
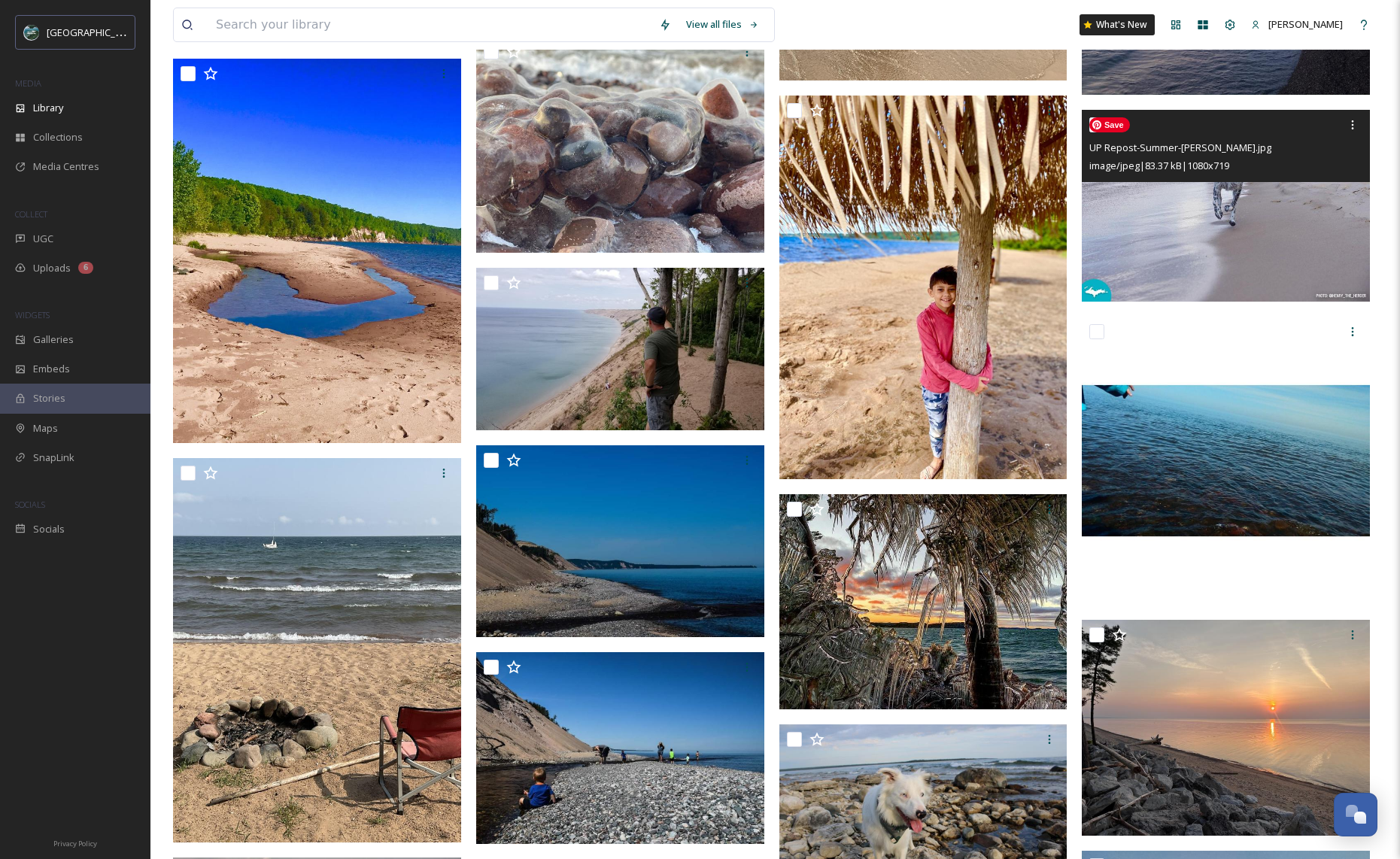
click at [1264, 267] on img at bounding box center [1226, 206] width 288 height 192
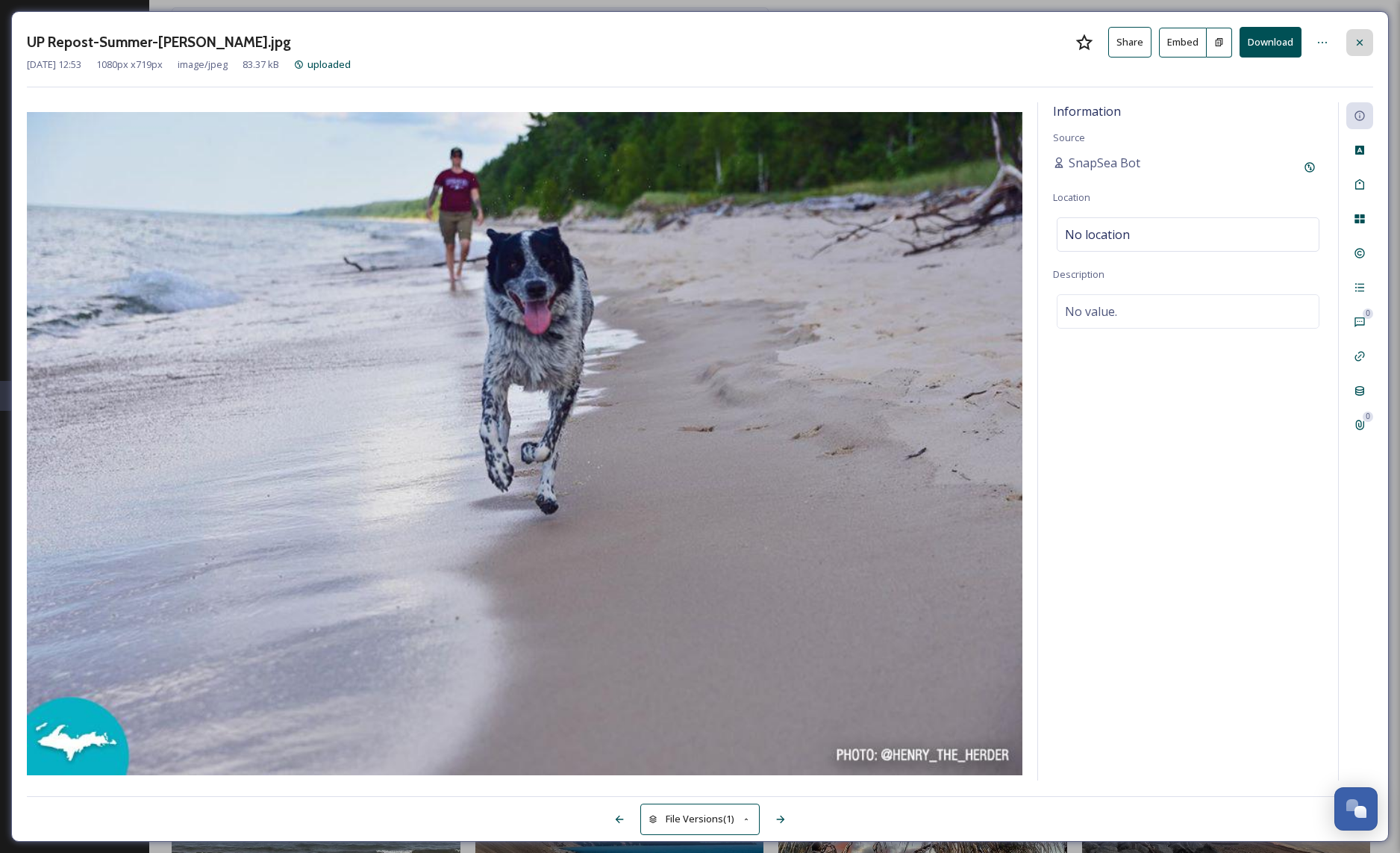
click at [1359, 50] on div at bounding box center [1360, 43] width 27 height 27
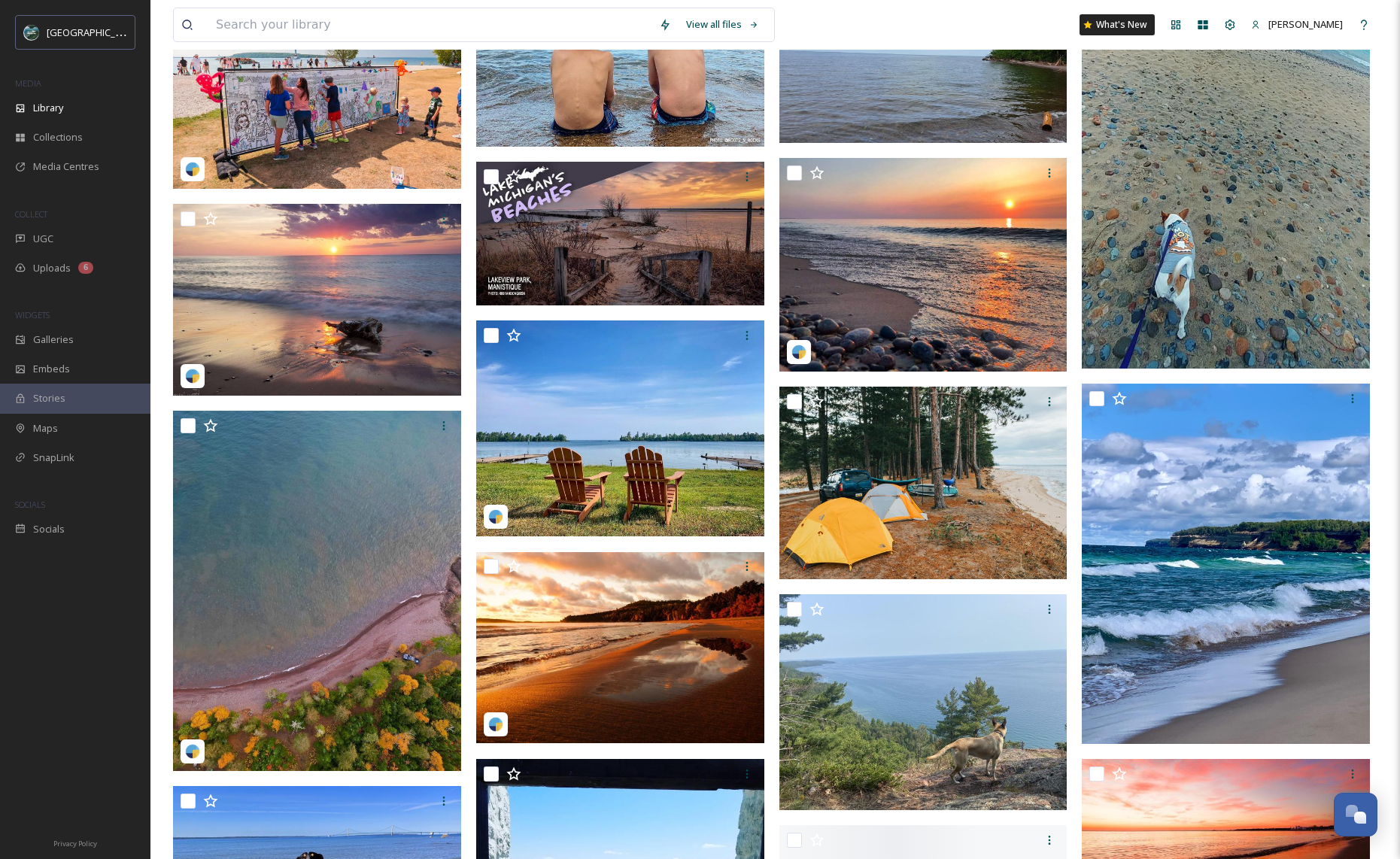
scroll to position [30710, 0]
